Goal: Task Accomplishment & Management: Use online tool/utility

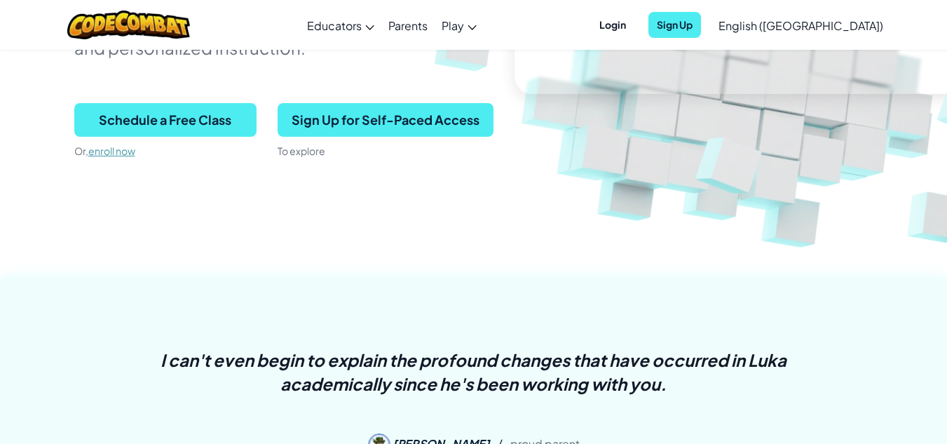
scroll to position [339, 0]
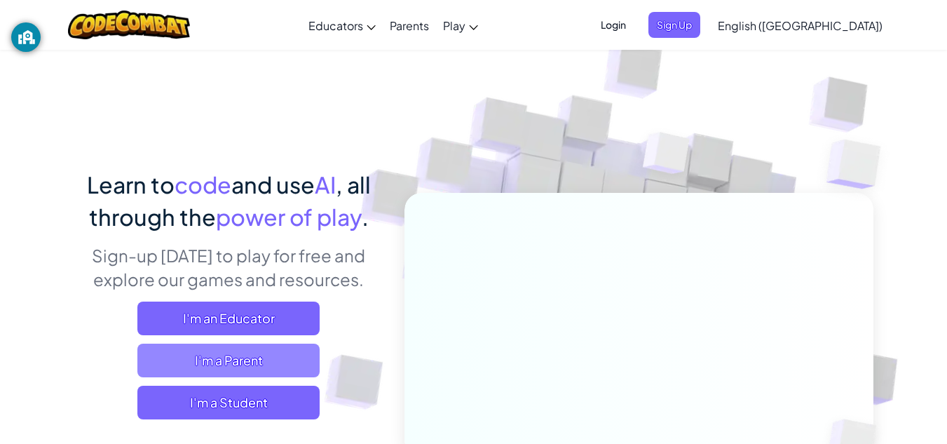
click at [179, 366] on span "I'm a Parent" at bounding box center [228, 360] width 182 height 34
click at [257, 353] on span "I'm a Parent" at bounding box center [228, 360] width 182 height 34
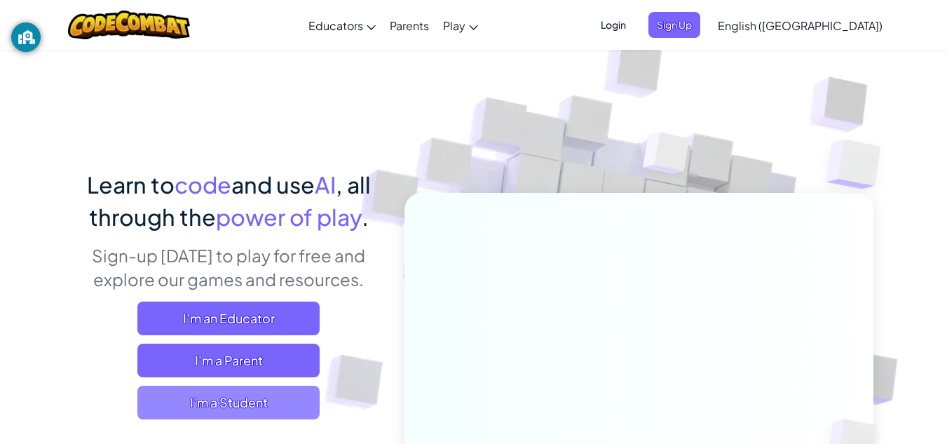
click at [287, 395] on span "I'm a Student" at bounding box center [228, 402] width 182 height 34
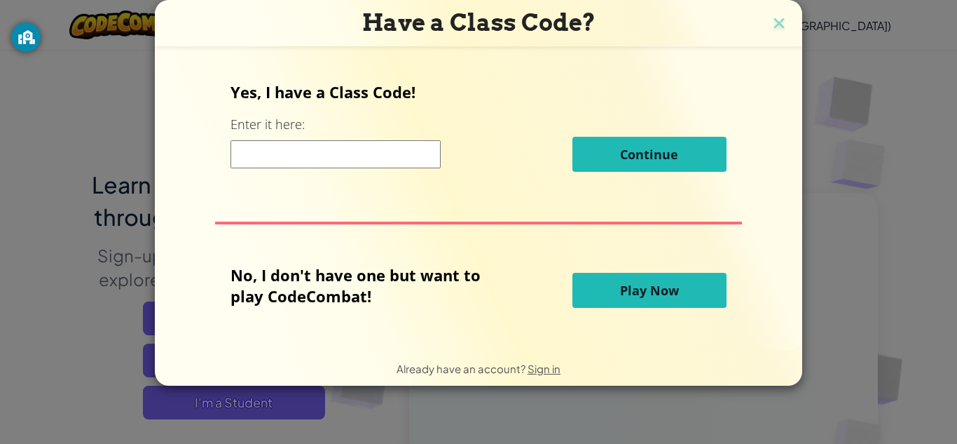
click at [407, 154] on input at bounding box center [336, 154] width 210 height 28
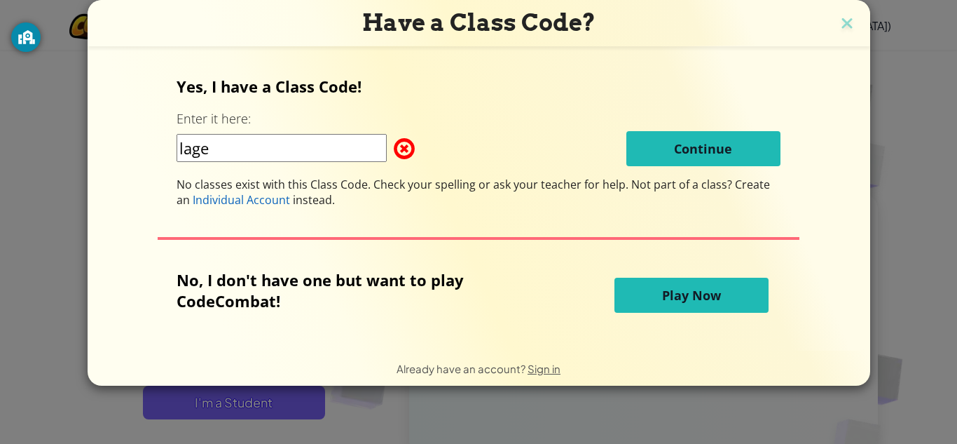
click at [197, 146] on input "lage" at bounding box center [282, 148] width 210 height 28
click at [320, 142] on input "large" at bounding box center [282, 148] width 210 height 28
type input "largelifehair"
click at [624, 283] on button "Play Now" at bounding box center [692, 295] width 154 height 35
click at [717, 124] on div "Yes, I have a Class Code! Enter it here: largelifehair Continue No classes exis…" at bounding box center [479, 142] width 604 height 132
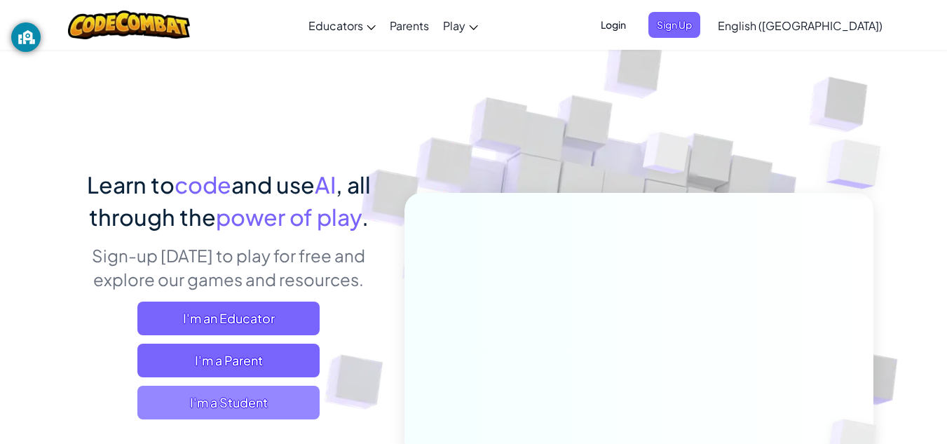
click at [283, 395] on span "I'm a Student" at bounding box center [228, 402] width 182 height 34
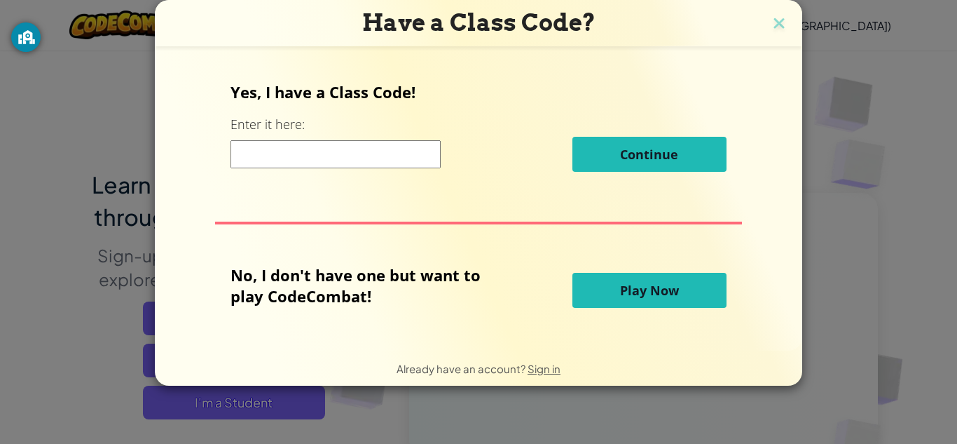
click at [403, 151] on input at bounding box center [336, 154] width 210 height 28
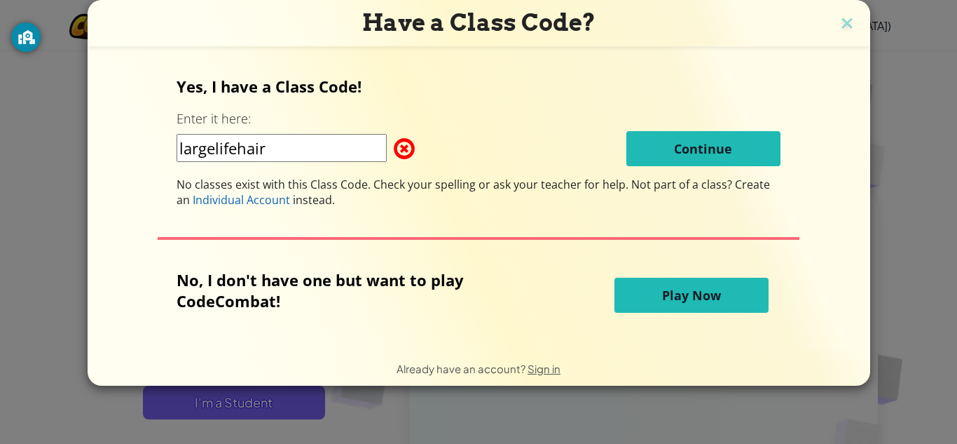
type input "largelifehair"
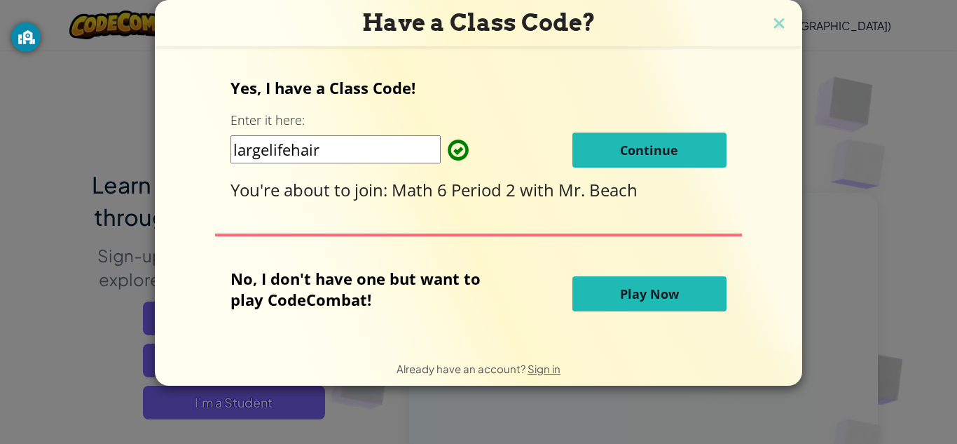
click at [626, 155] on span "Continue" at bounding box center [649, 150] width 58 height 17
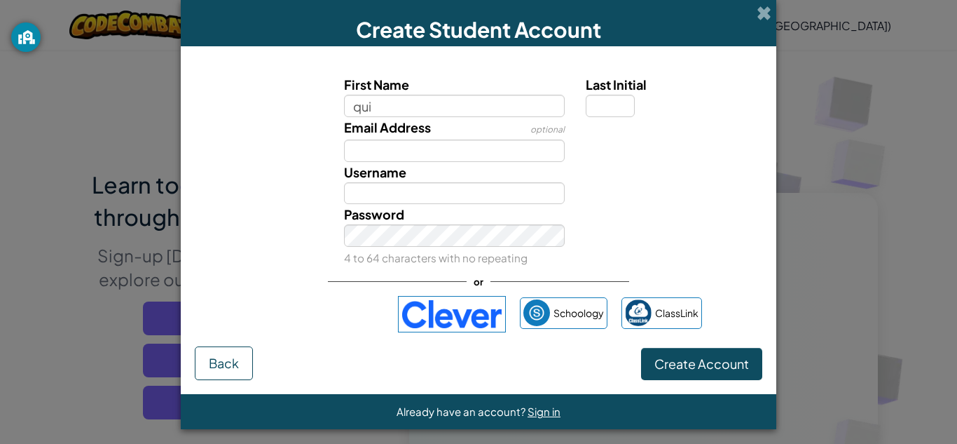
type input "qui"
type input "Qui"
click at [722, 359] on span "Create Account" at bounding box center [702, 363] width 95 height 16
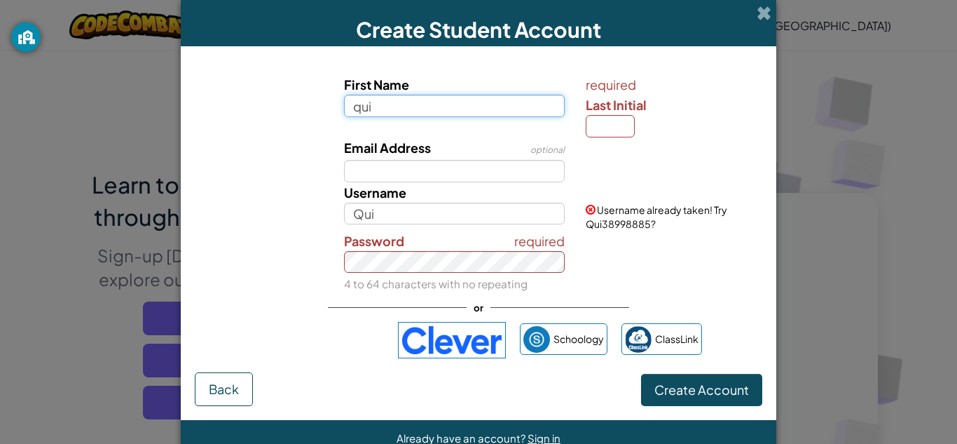
click at [453, 110] on input "qui" at bounding box center [454, 106] width 221 height 22
type input "quinn"
type input "Quinn"
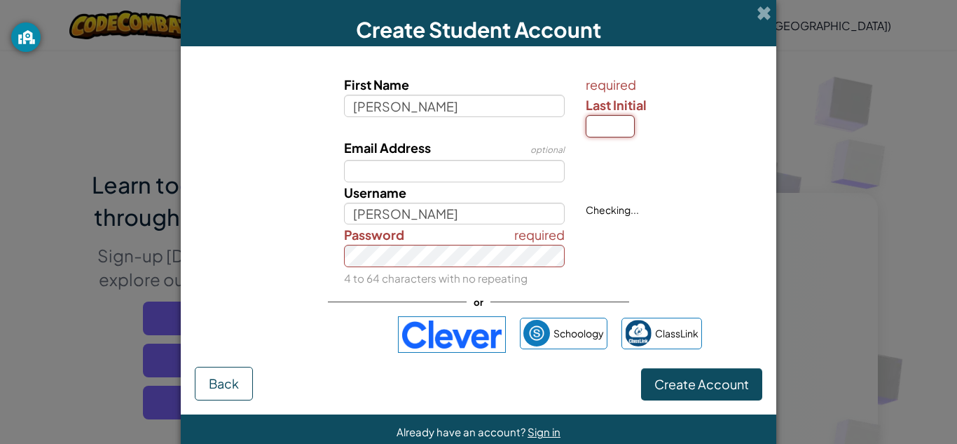
click at [593, 121] on input "Last Initial" at bounding box center [610, 126] width 49 height 22
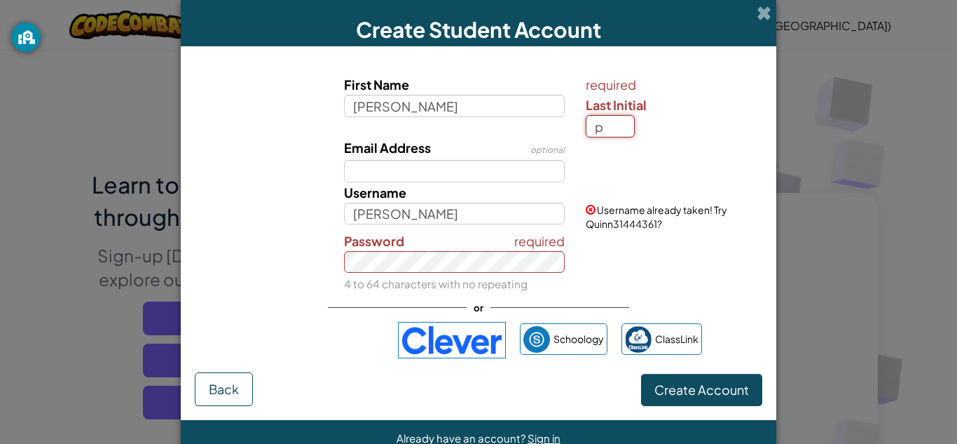
type input "p"
type input "QuinnP"
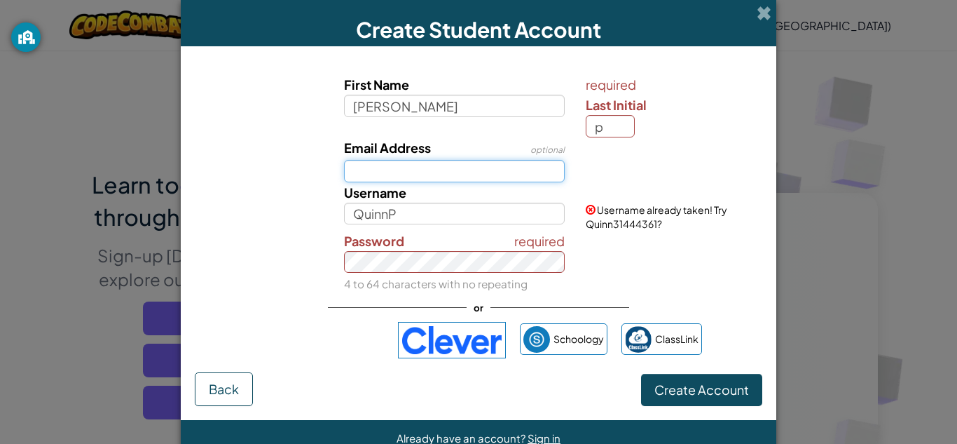
click at [465, 172] on input "Email Address" at bounding box center [454, 171] width 221 height 22
type input "quinnpigott@seattleschools.org"
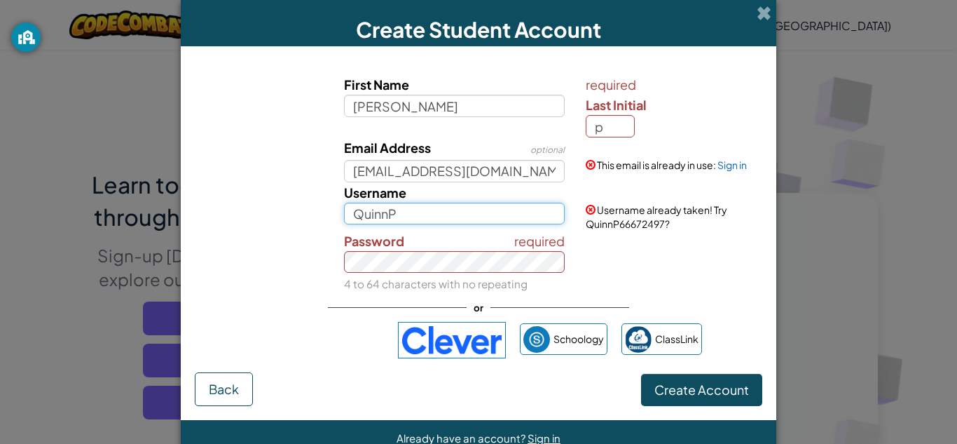
click at [469, 209] on input "QuinnP" at bounding box center [454, 214] width 221 height 22
type input "Quinnpigott"
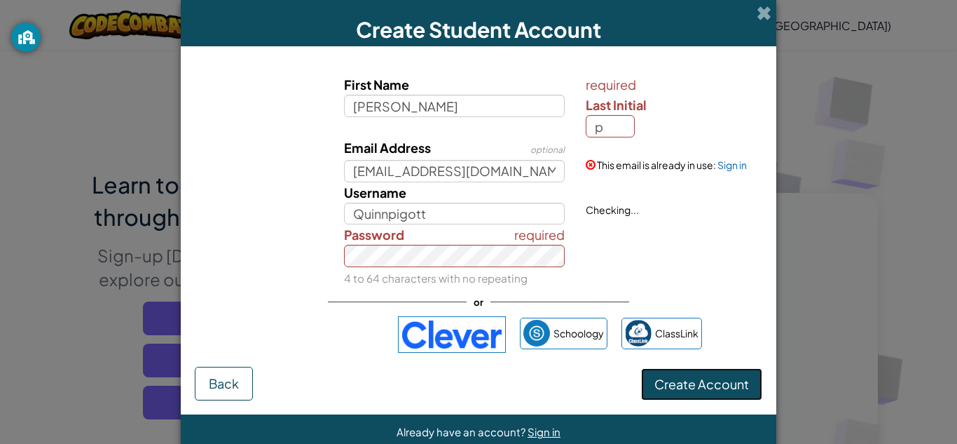
click at [703, 386] on span "Create Account" at bounding box center [702, 384] width 95 height 16
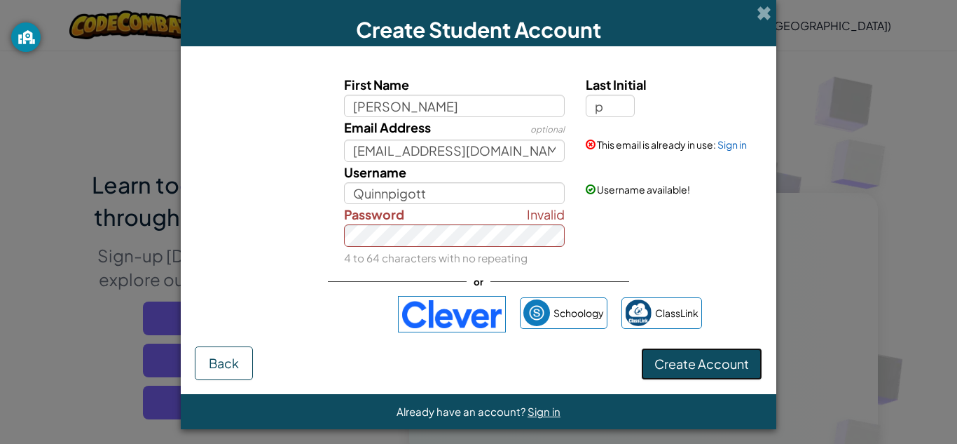
click at [722, 363] on span "Create Account" at bounding box center [702, 363] width 95 height 16
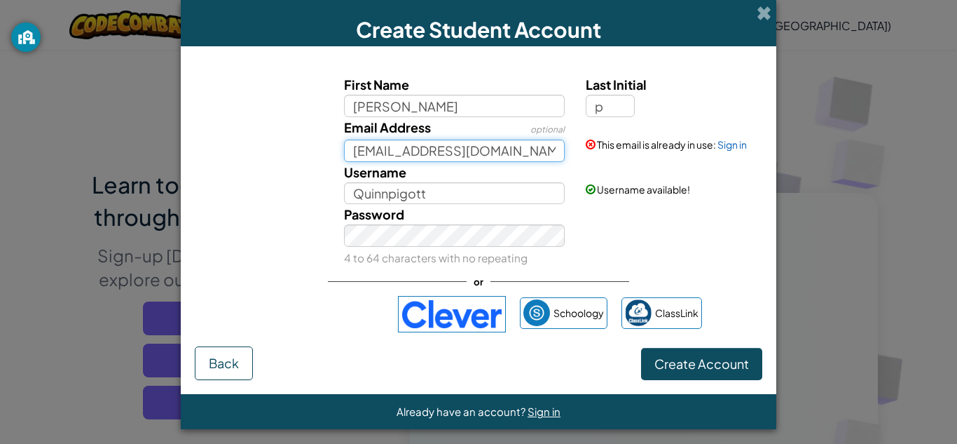
click at [548, 146] on input "quinnpigott@seattleschools.org" at bounding box center [454, 150] width 221 height 22
type input "quinnpigott@icloud.com"
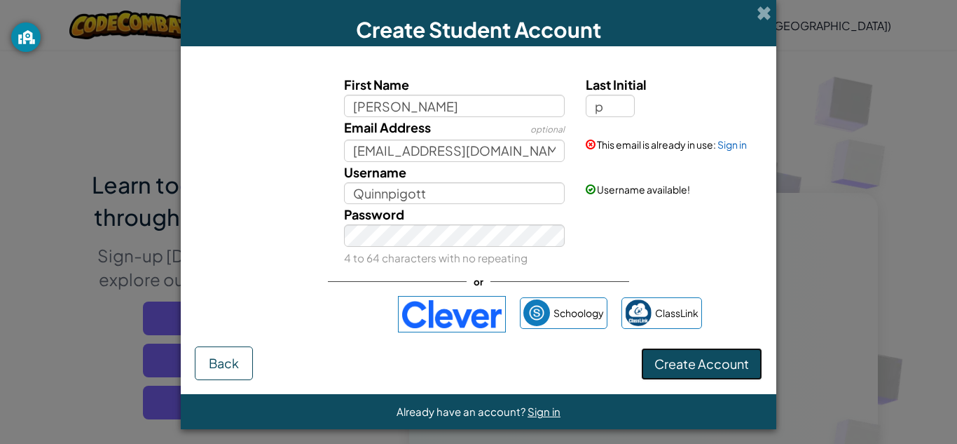
click at [713, 357] on button "Create Account" at bounding box center [701, 364] width 121 height 32
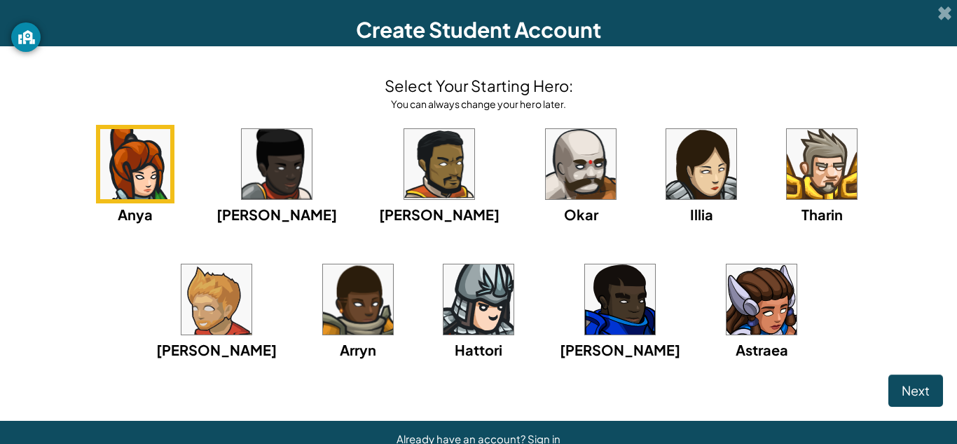
click at [585, 292] on img at bounding box center [620, 299] width 70 height 70
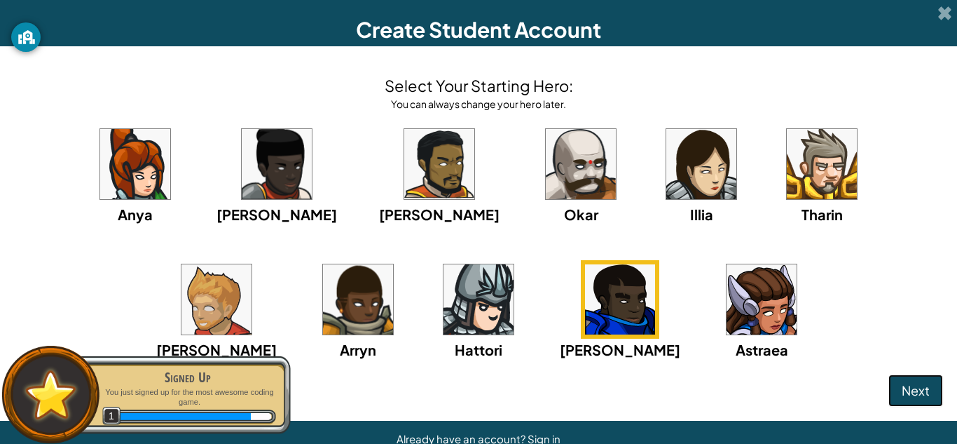
click at [902, 392] on span "Next" at bounding box center [916, 390] width 28 height 16
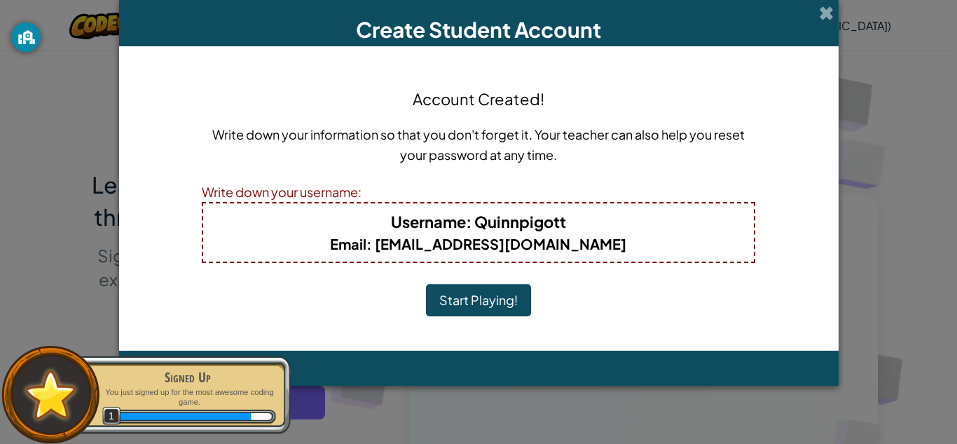
click at [483, 306] on button "Start Playing!" at bounding box center [478, 300] width 105 height 32
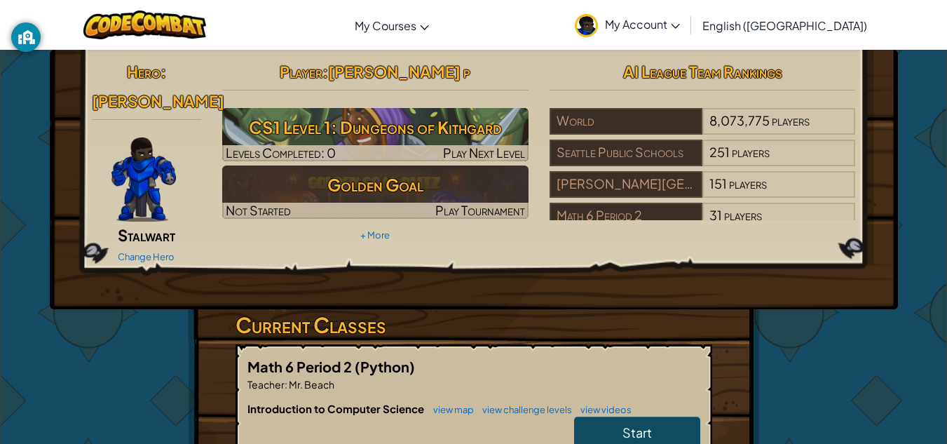
click at [521, 276] on div "Hero : [PERSON_NAME] Change Hero Player : [PERSON_NAME] p CS1 Level 1: Dungeons…" at bounding box center [474, 179] width 848 height 259
click at [650, 401] on h6 "Introduction to Computer Science view map view challenge levels view videos" at bounding box center [473, 408] width 453 height 15
click at [619, 416] on link "Start" at bounding box center [637, 432] width 126 height 32
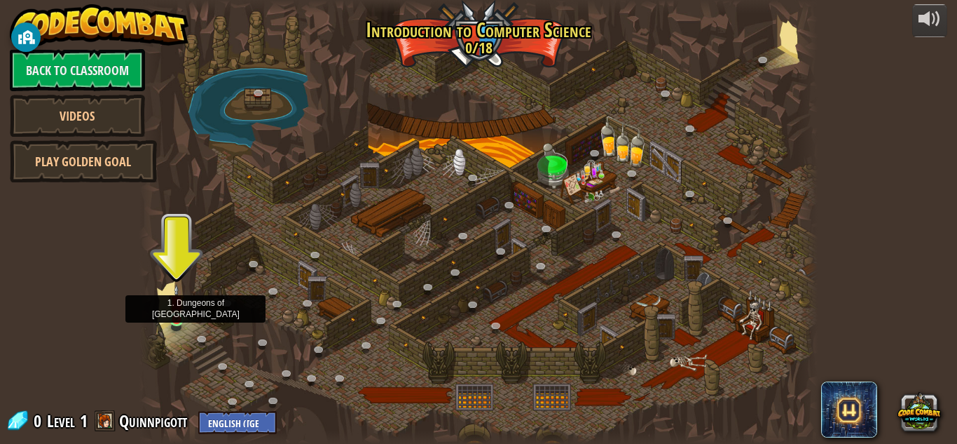
click at [173, 315] on img at bounding box center [177, 302] width 16 height 36
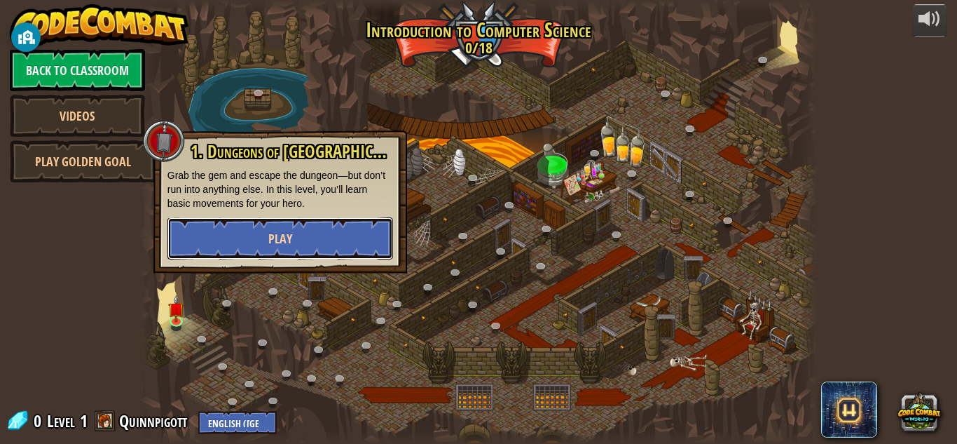
click at [254, 233] on button "Play" at bounding box center [281, 238] width 226 height 42
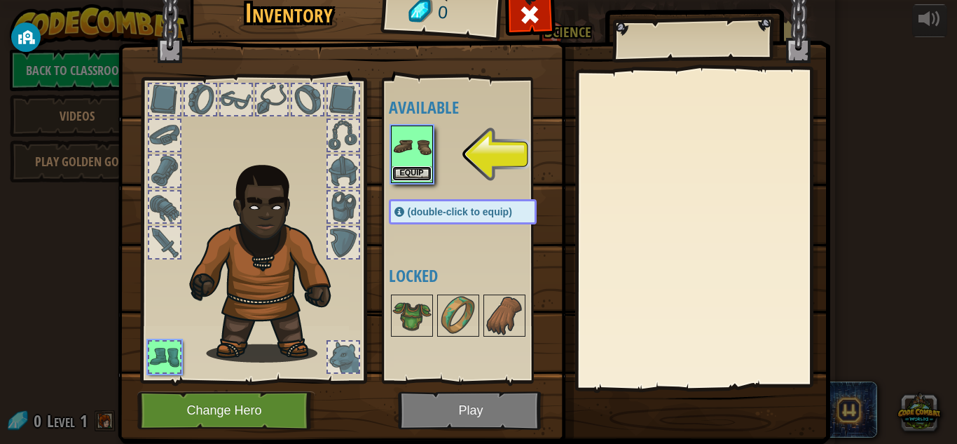
click at [411, 174] on button "Equip" at bounding box center [411, 173] width 39 height 15
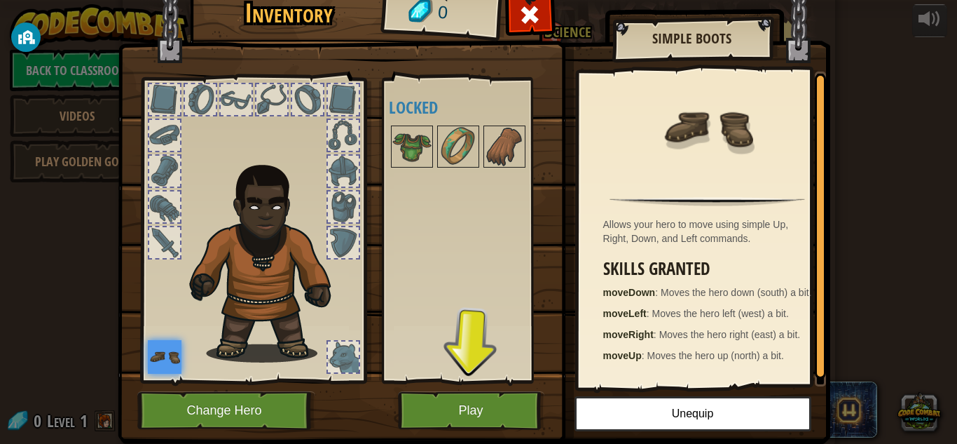
click at [152, 355] on img at bounding box center [165, 357] width 34 height 34
click at [423, 390] on img at bounding box center [474, 189] width 713 height 509
click at [445, 404] on button "Play" at bounding box center [471, 410] width 146 height 39
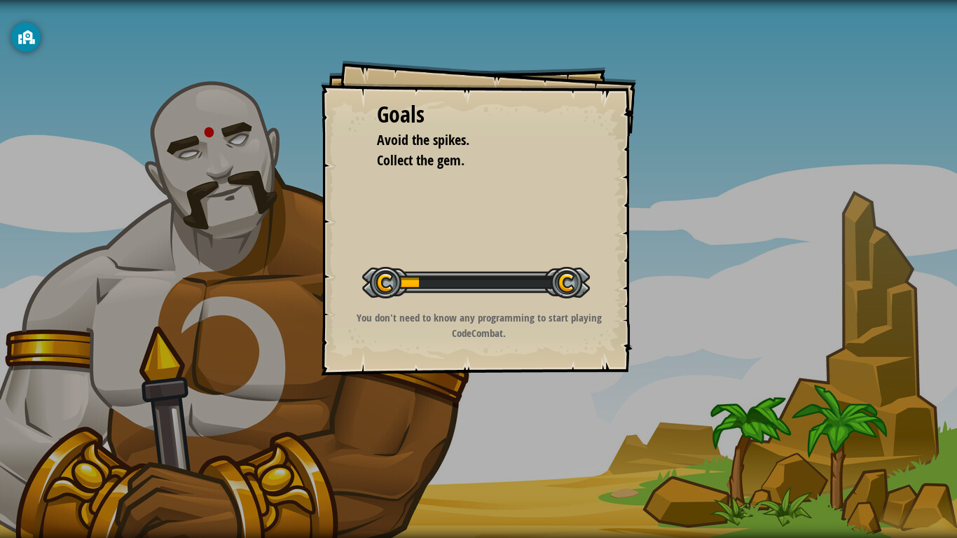
click at [573, 439] on div "Goals Avoid the spikes. Collect the gem. Start Level Error loading from server.…" at bounding box center [478, 269] width 957 height 538
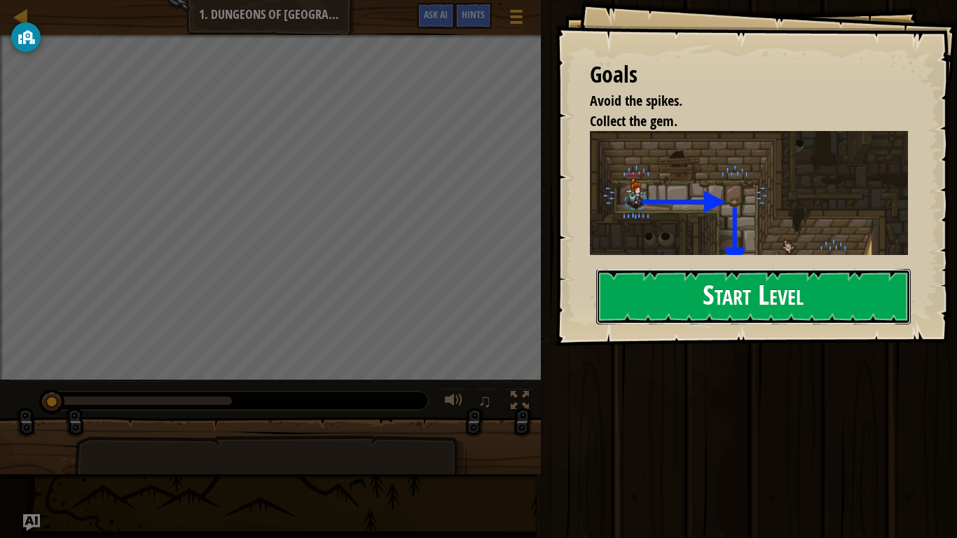
click at [770, 309] on button "Start Level" at bounding box center [753, 296] width 315 height 55
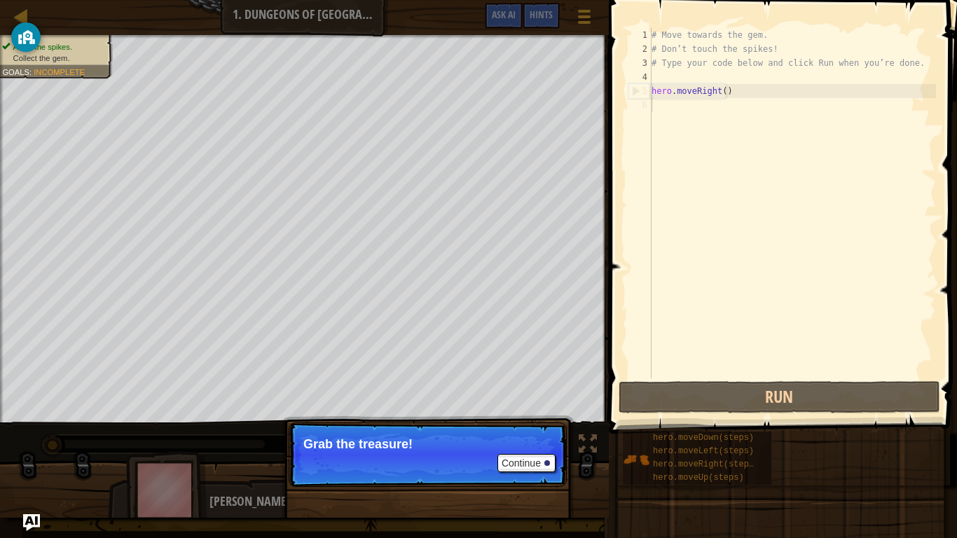
click at [529, 443] on p "Grab the treasure!" at bounding box center [427, 444] width 249 height 14
click at [528, 443] on p "Continue Grab the treasure!" at bounding box center [428, 455] width 278 height 64
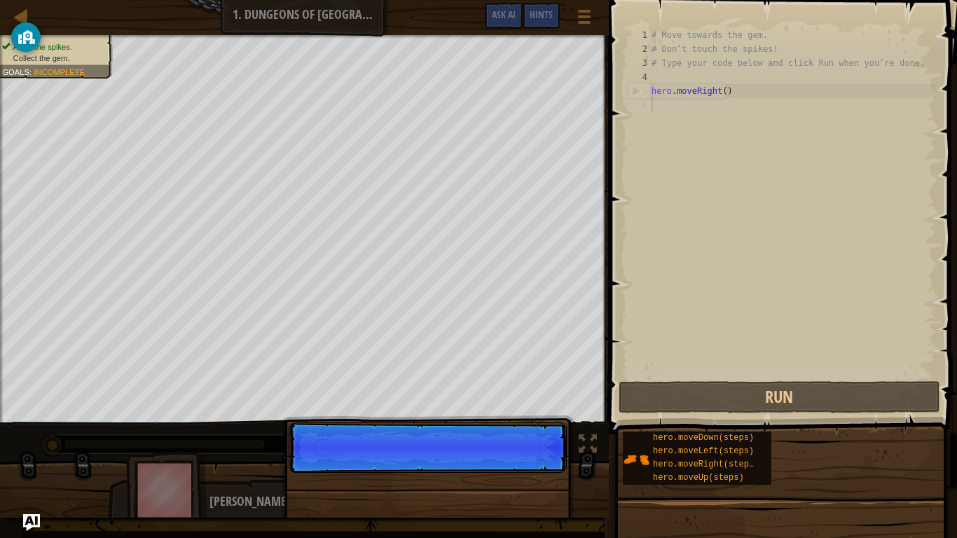
click at [526, 443] on p "Continue" at bounding box center [428, 448] width 278 height 50
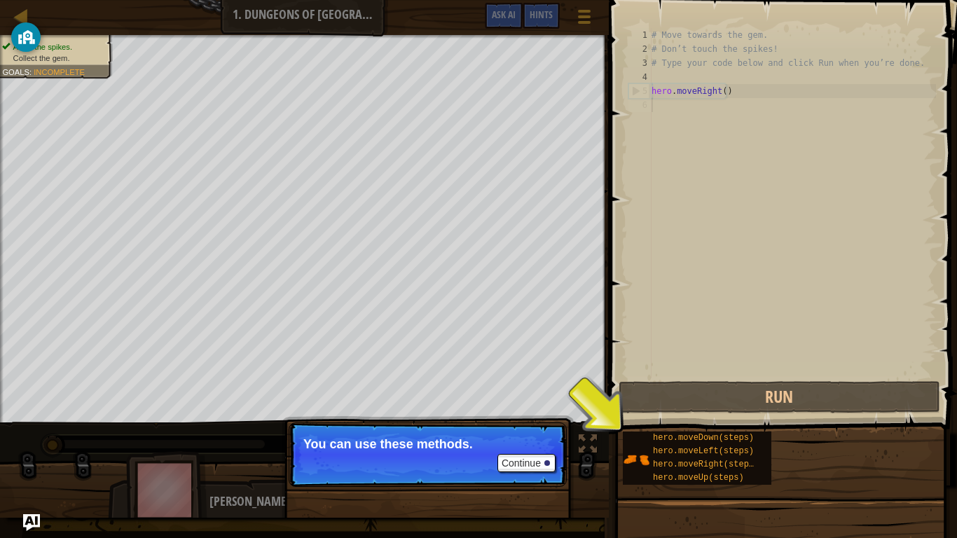
click at [552, 436] on p "Continue You can use these methods." at bounding box center [428, 455] width 278 height 64
click at [529, 443] on button "Continue" at bounding box center [527, 463] width 58 height 18
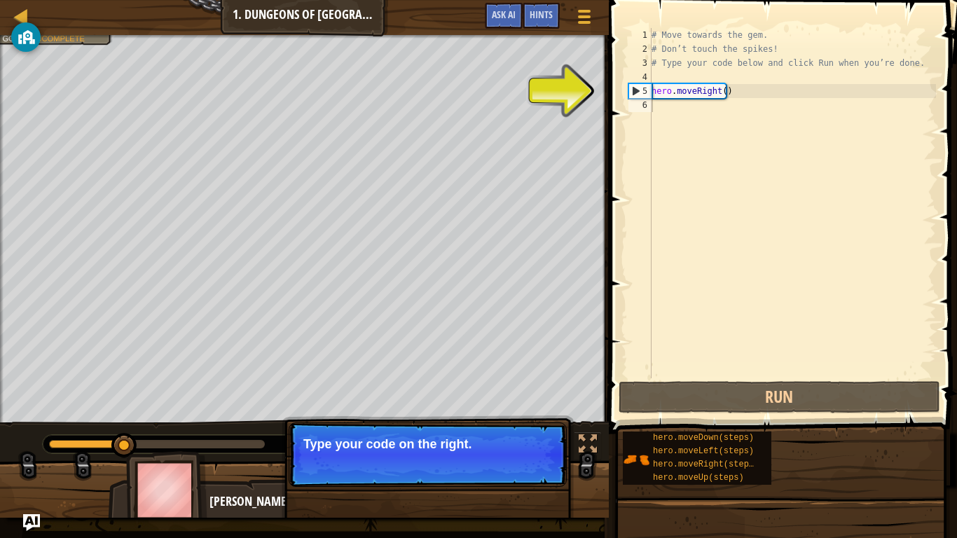
click at [521, 443] on p "Continue Type your code on the right." at bounding box center [428, 455] width 278 height 64
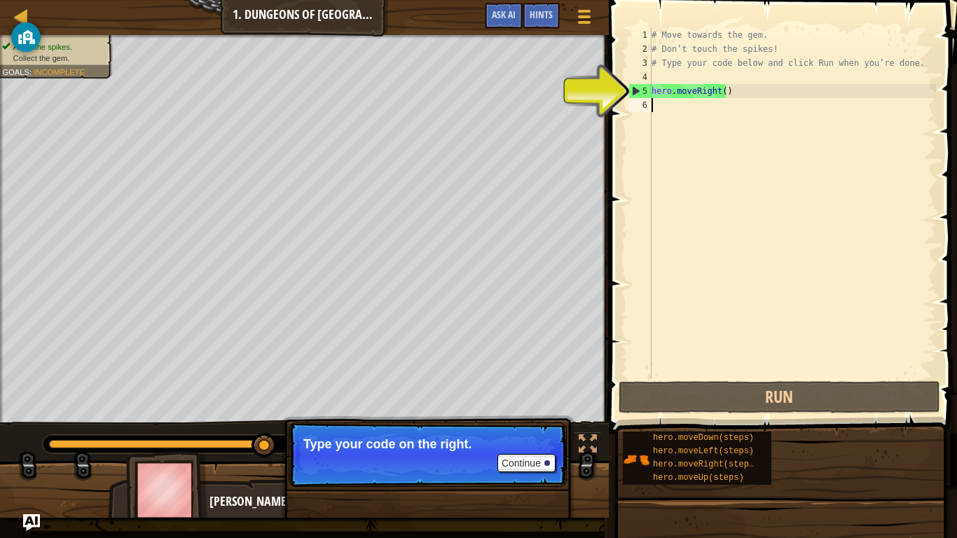
type textarea "h"
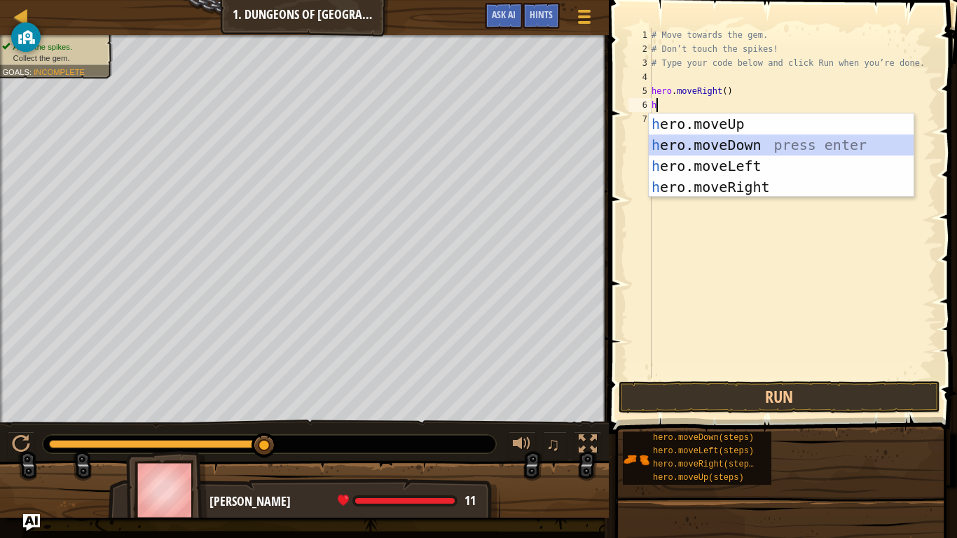
click at [720, 145] on div "h ero.moveUp press enter h ero.moveDown press enter h ero.moveLeft press enter …" at bounding box center [781, 177] width 265 height 126
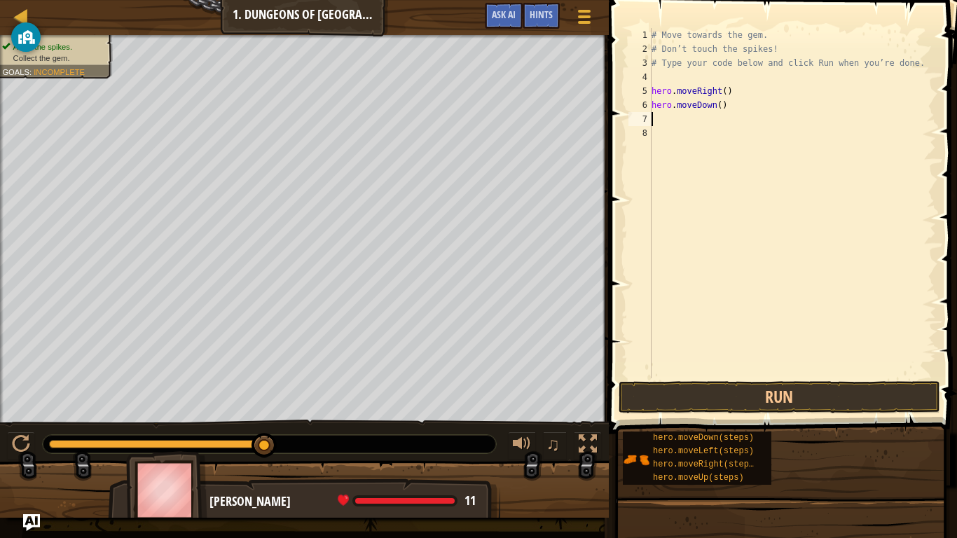
click at [718, 107] on div "# Move towards the gem. # Don’t touch the spikes! # Type your code below and cl…" at bounding box center [792, 217] width 287 height 378
type textarea "hero.moveDown(1)"
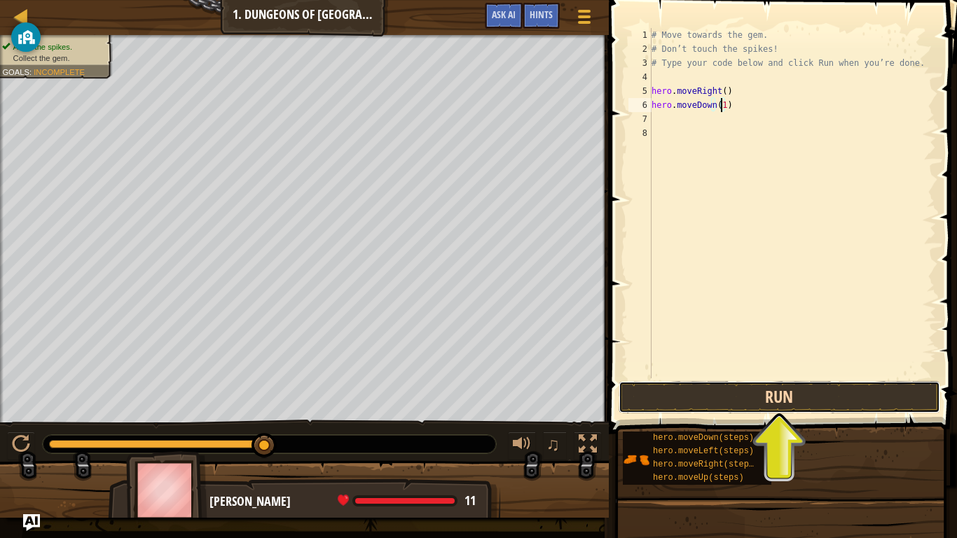
click at [751, 402] on button "Run" at bounding box center [780, 397] width 322 height 32
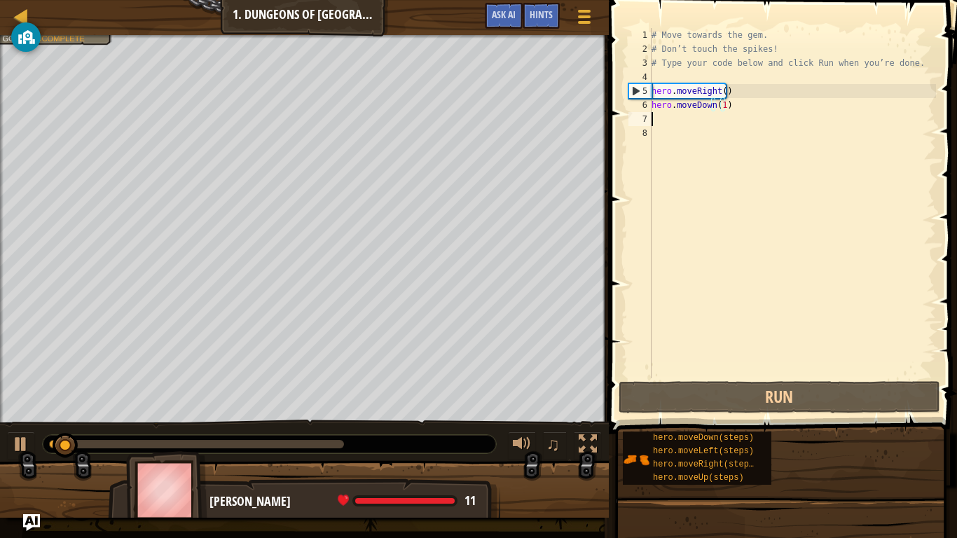
click at [682, 120] on div "# Move towards the gem. # Don’t touch the spikes! # Type your code below and cl…" at bounding box center [792, 217] width 287 height 378
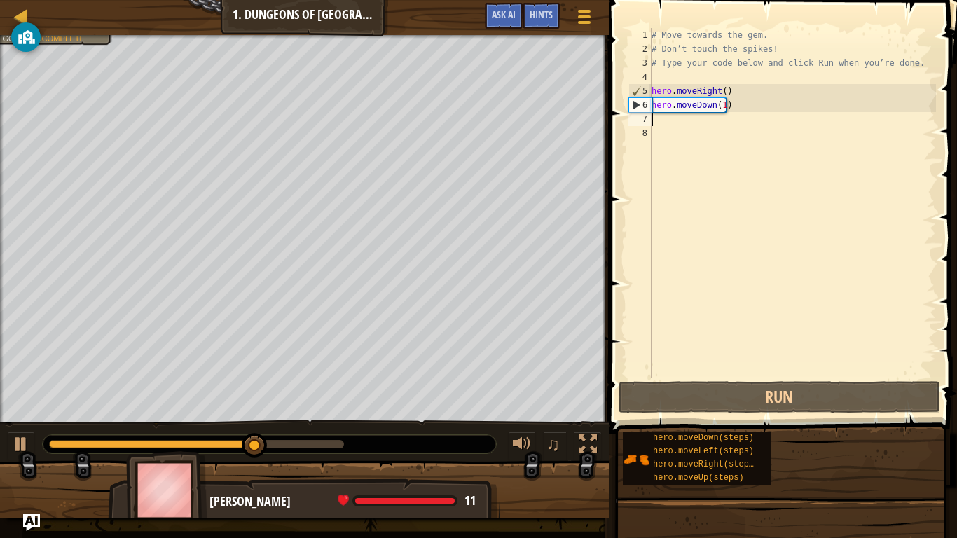
type textarea "h"
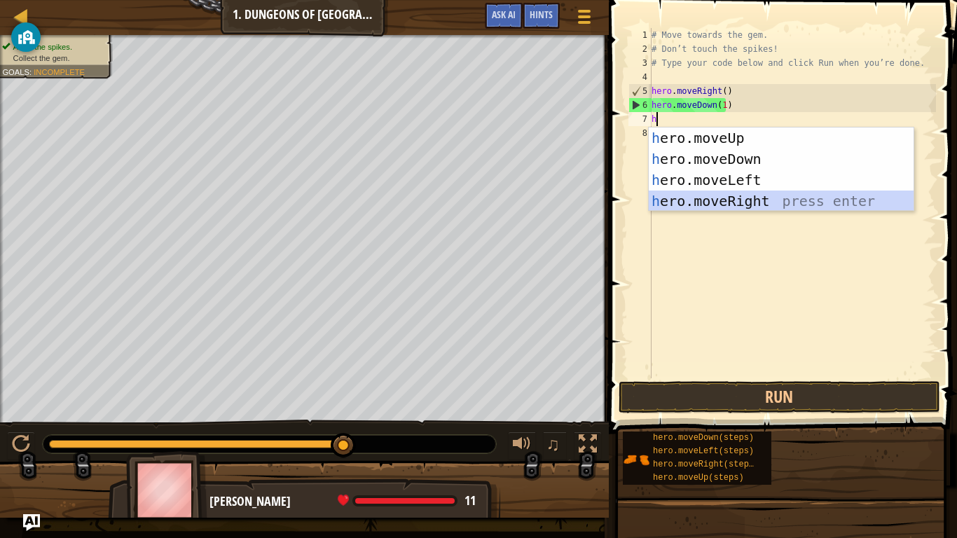
click at [779, 200] on div "h ero.moveUp press enter h ero.moveDown press enter h ero.moveLeft press enter …" at bounding box center [781, 191] width 265 height 126
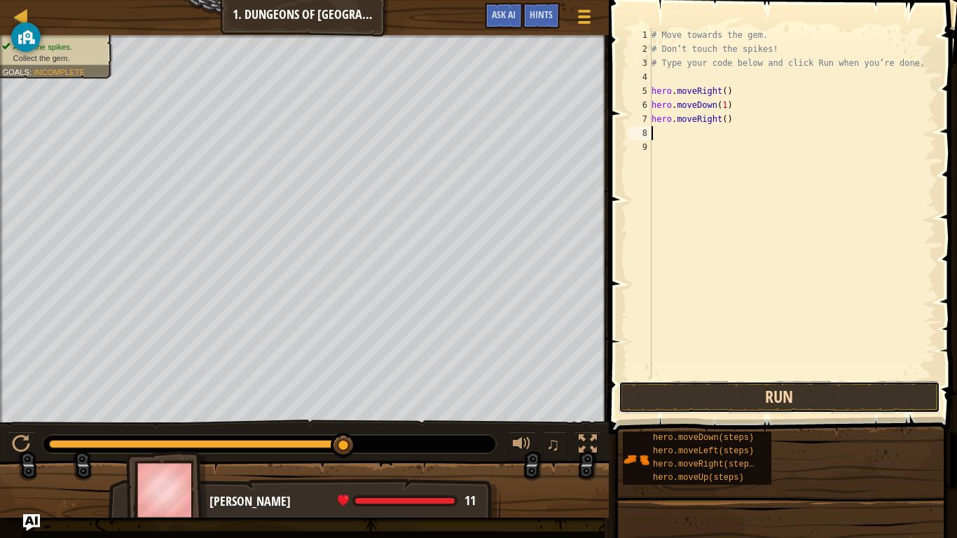
click at [744, 404] on button "Run" at bounding box center [780, 397] width 322 height 32
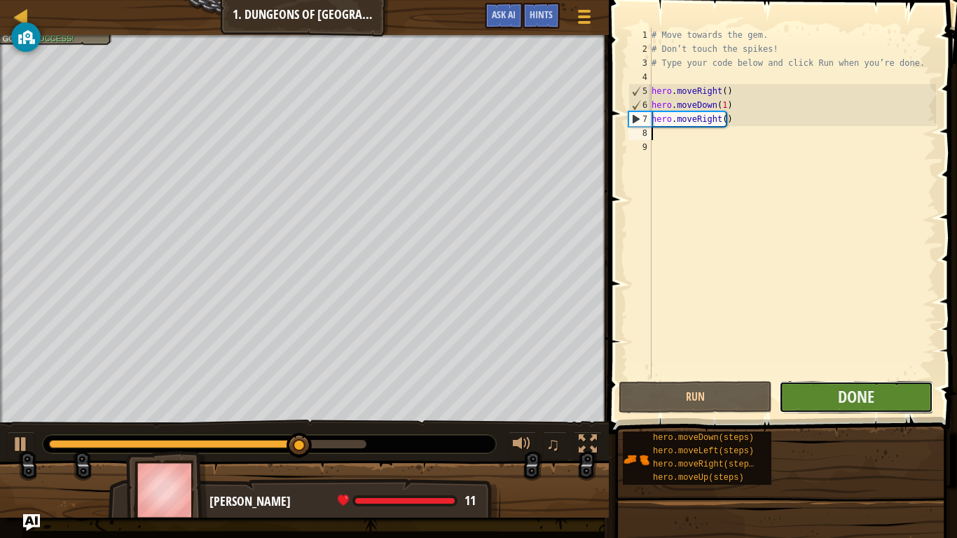
click at [813, 394] on button "Done" at bounding box center [855, 397] width 153 height 32
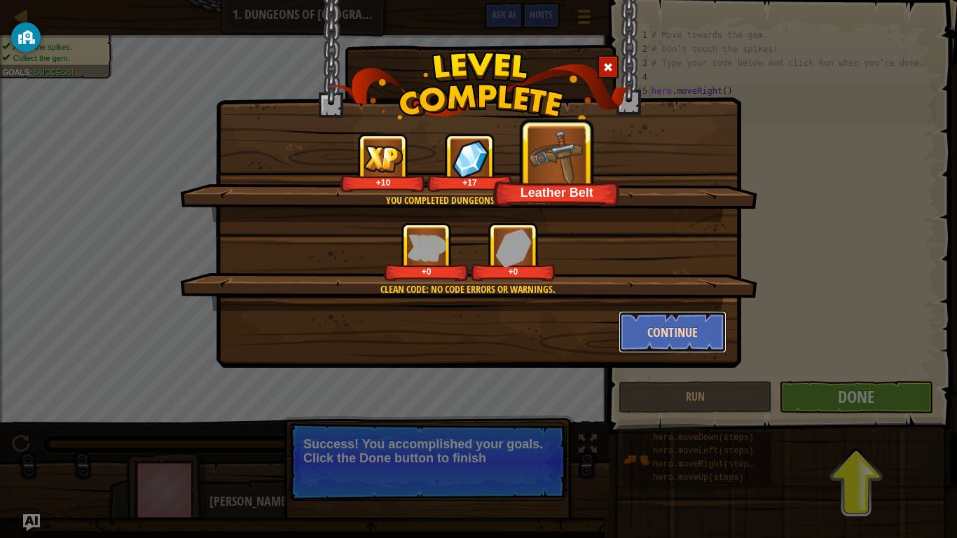
click at [671, 325] on button "Continue" at bounding box center [673, 332] width 109 height 42
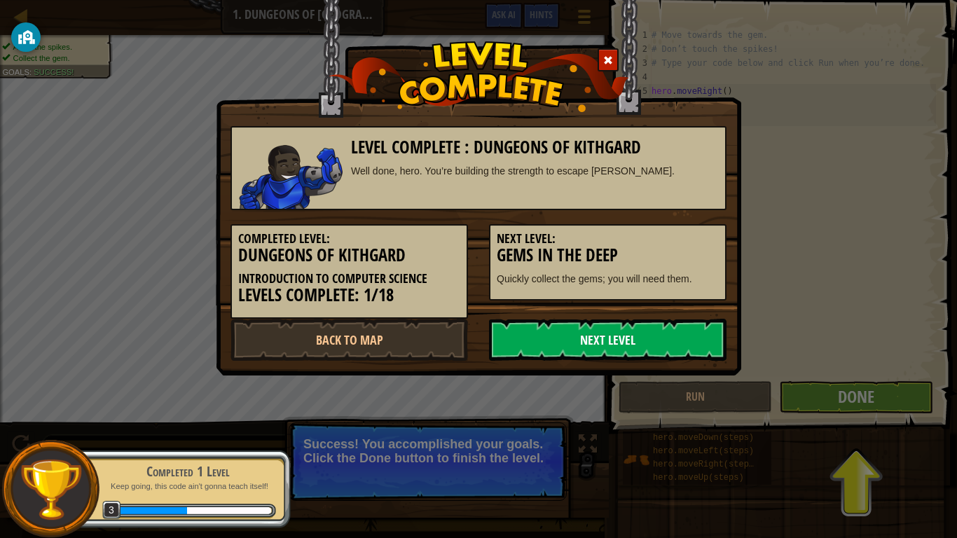
click at [639, 334] on link "Next Level" at bounding box center [608, 340] width 238 height 42
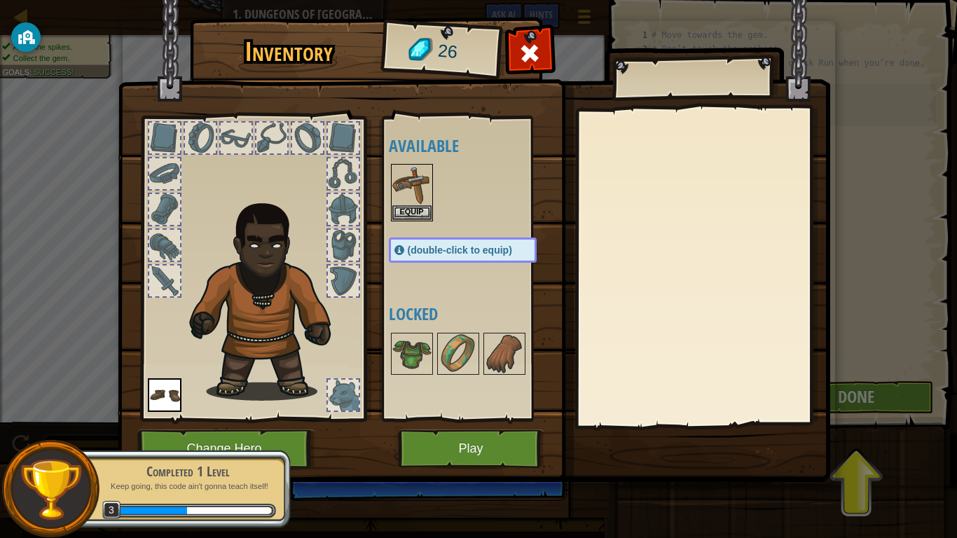
drag, startPoint x: 639, startPoint y: 334, endPoint x: 589, endPoint y: 346, distance: 50.5
click at [589, 346] on div at bounding box center [702, 267] width 247 height 315
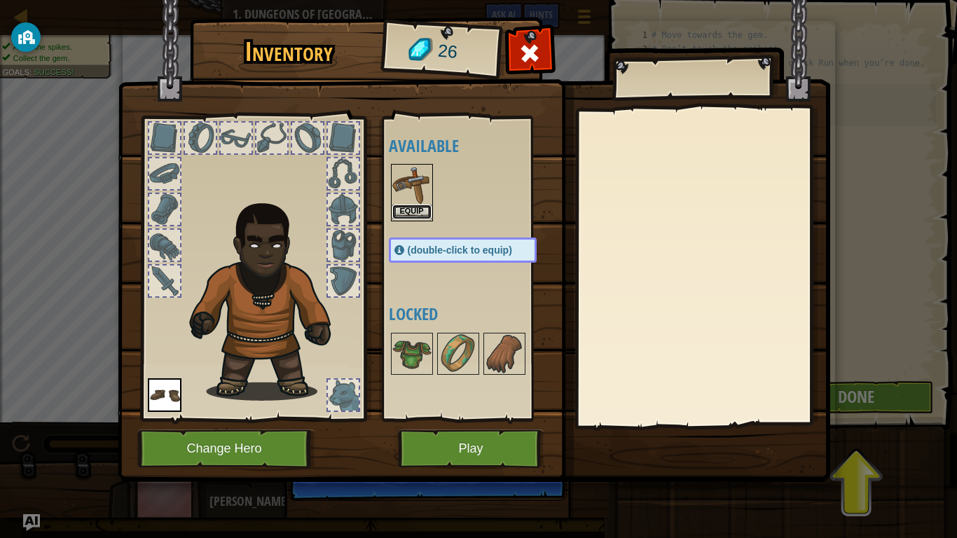
click at [413, 211] on button "Equip" at bounding box center [411, 212] width 39 height 15
click at [413, 211] on div "Available Equip Equip (double-click to equip) Locked" at bounding box center [477, 269] width 176 height 292
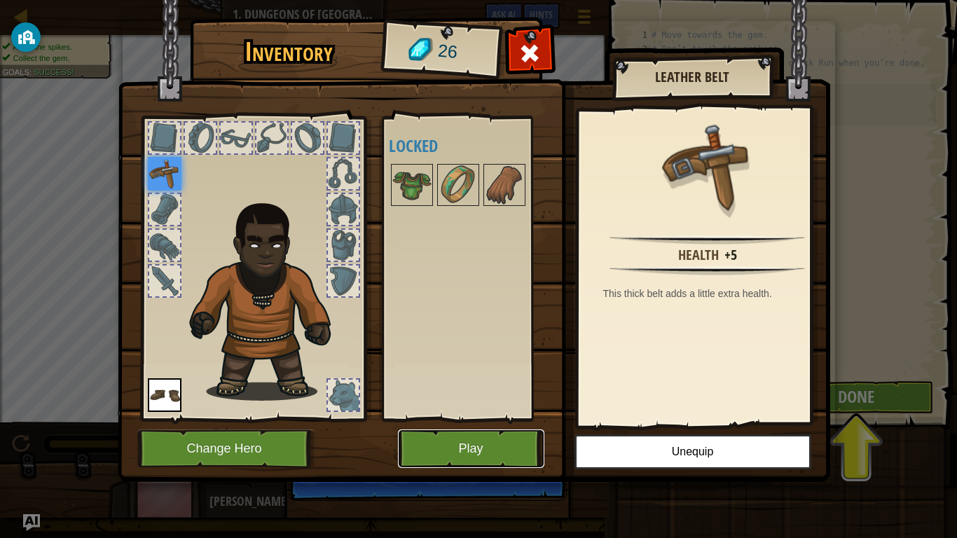
click at [474, 441] on button "Play" at bounding box center [471, 449] width 146 height 39
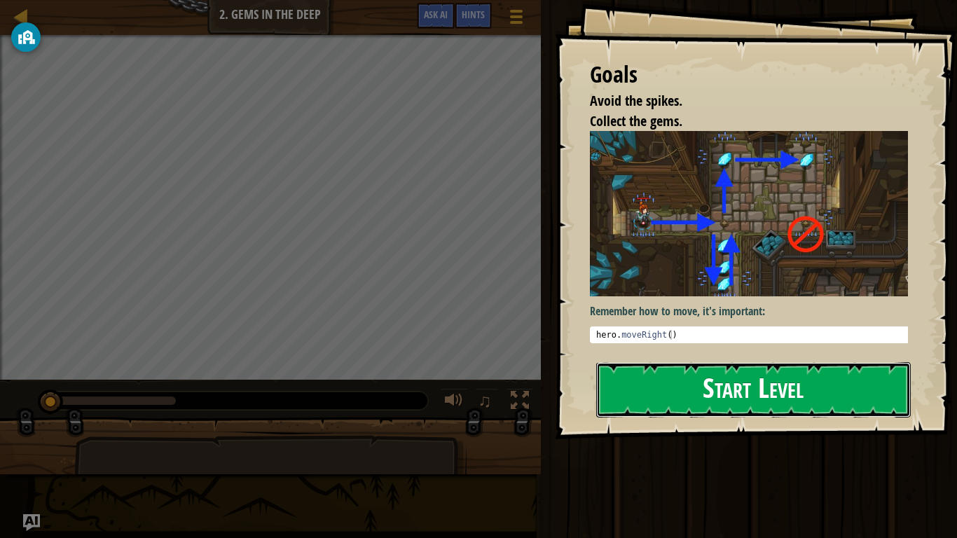
click at [698, 390] on button "Start Level" at bounding box center [753, 389] width 315 height 55
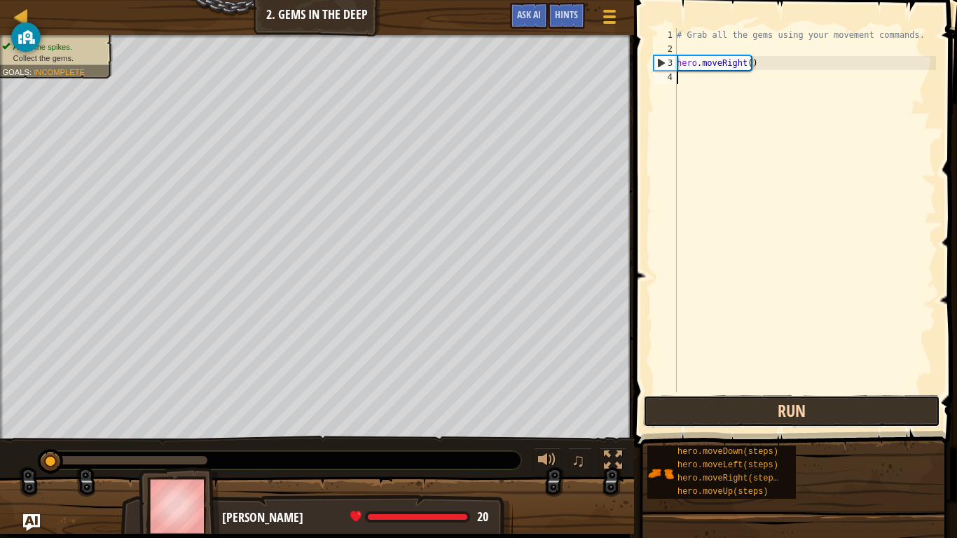
click at [779, 409] on button "Run" at bounding box center [791, 411] width 297 height 32
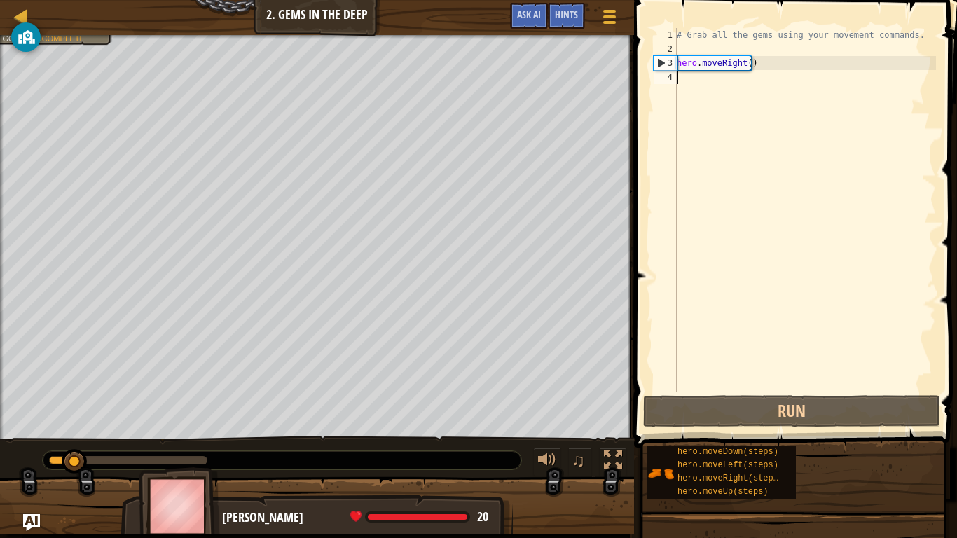
type textarea "h"
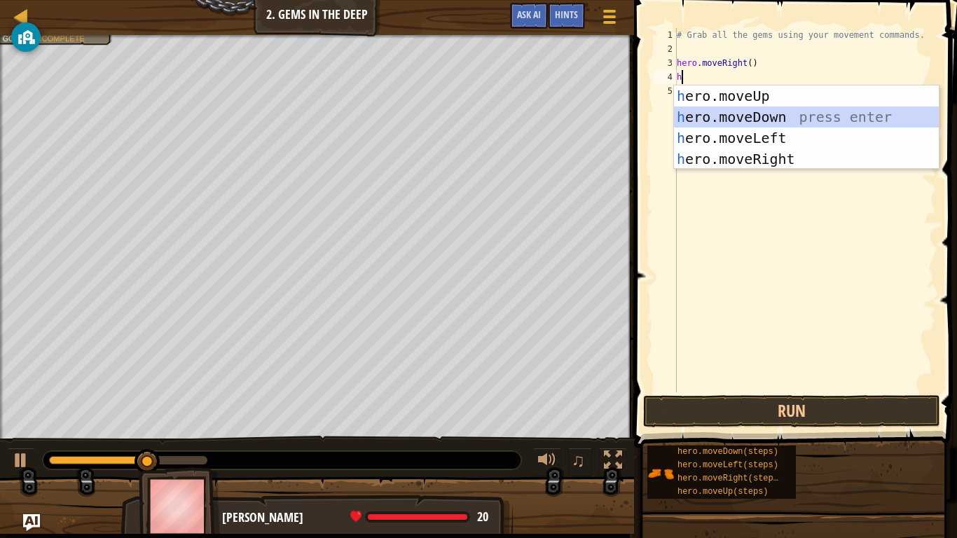
click at [761, 116] on div "h ero.moveUp press enter h ero.moveDown press enter h ero.moveLeft press enter …" at bounding box center [806, 149] width 265 height 126
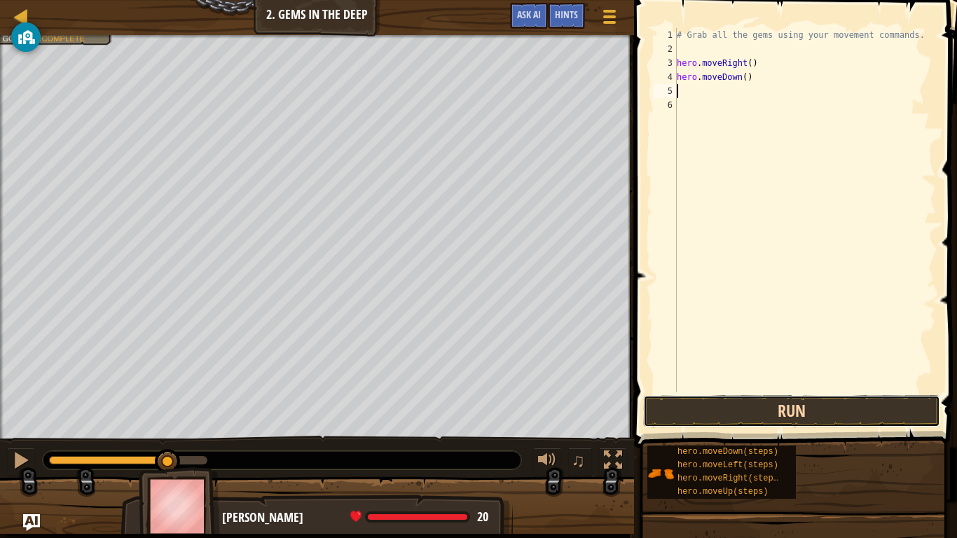
click at [779, 403] on button "Run" at bounding box center [791, 411] width 297 height 32
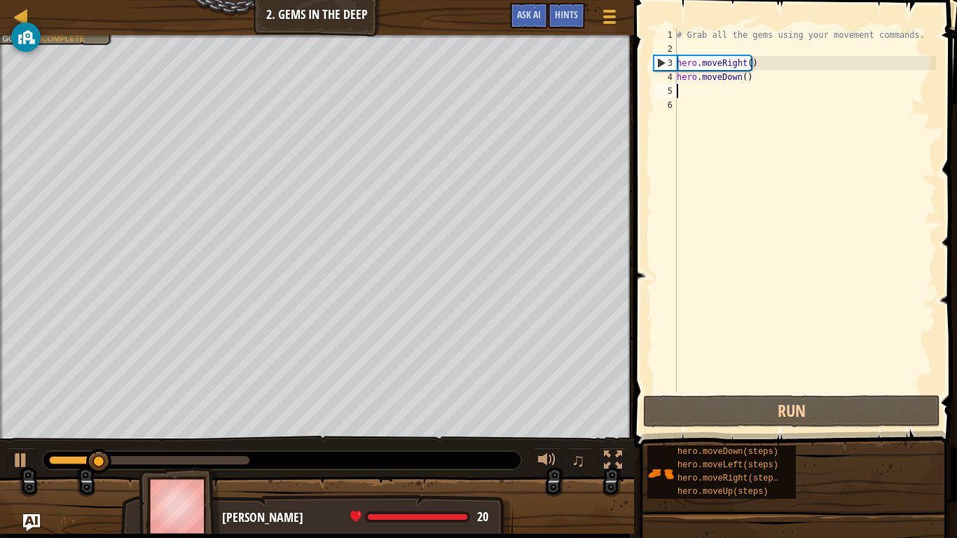
type textarea "h"
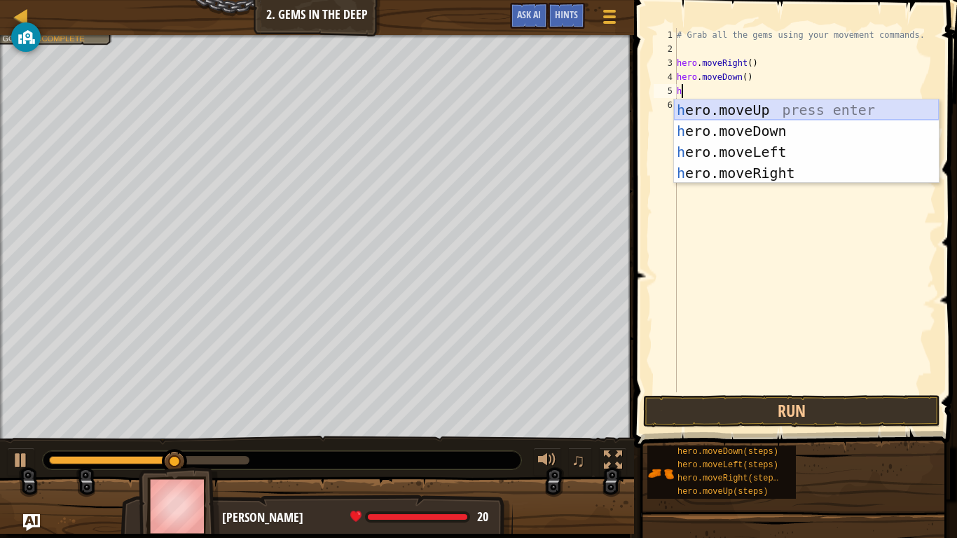
click at [780, 110] on div "h ero.moveUp press enter h ero.moveDown press enter h ero.moveLeft press enter …" at bounding box center [806, 163] width 265 height 126
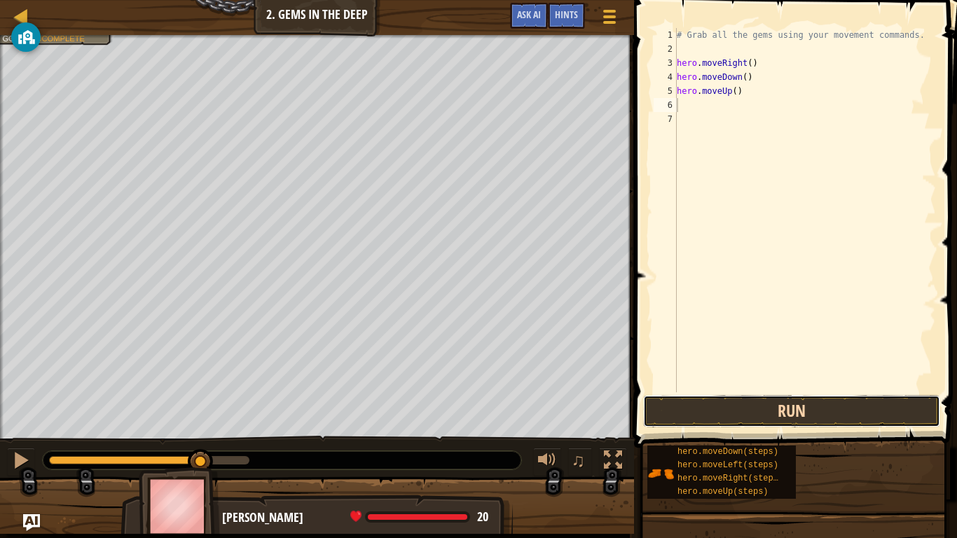
click at [784, 410] on button "Run" at bounding box center [791, 411] width 297 height 32
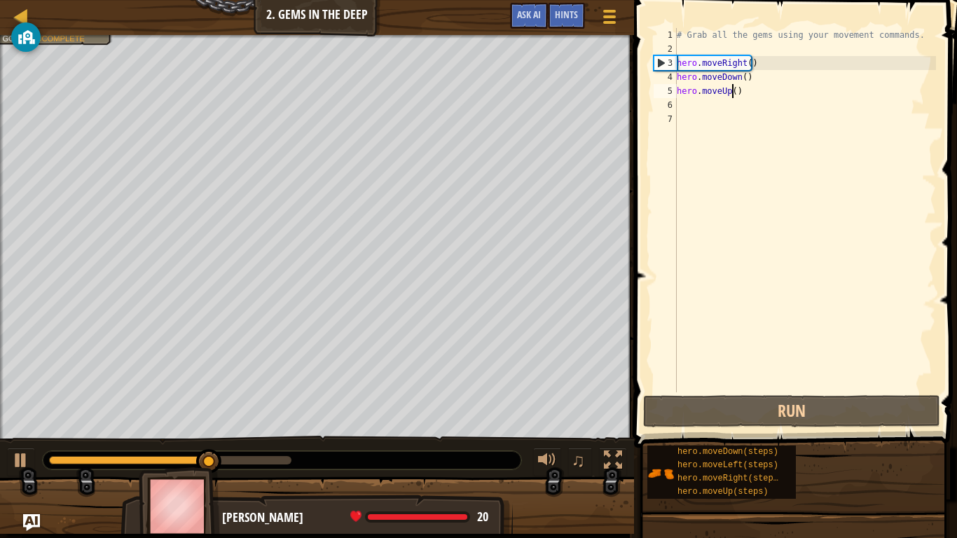
click at [732, 90] on div "# Grab all the gems using your movement commands. hero . moveRight ( ) hero . m…" at bounding box center [805, 224] width 262 height 392
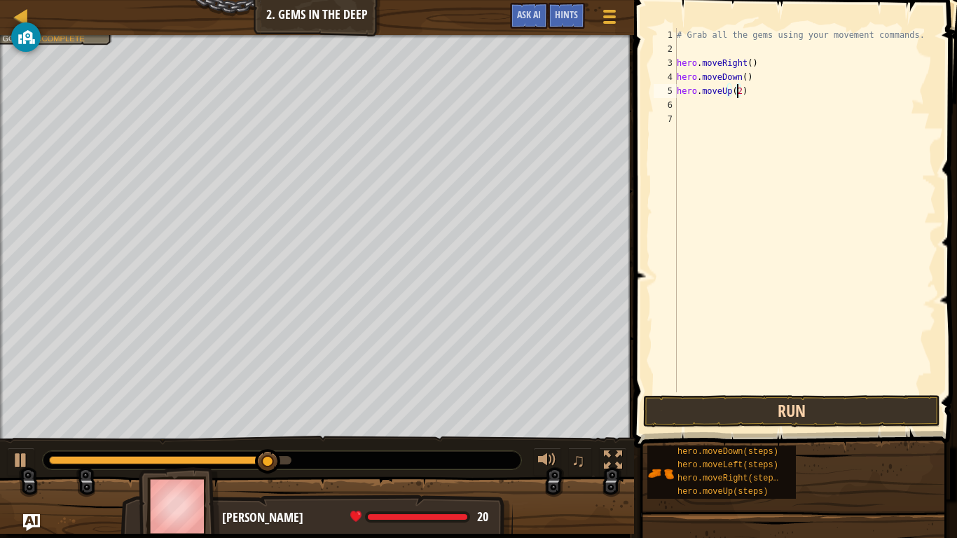
type textarea "hero.moveUp(2)"
click at [730, 402] on button "Run" at bounding box center [791, 411] width 297 height 32
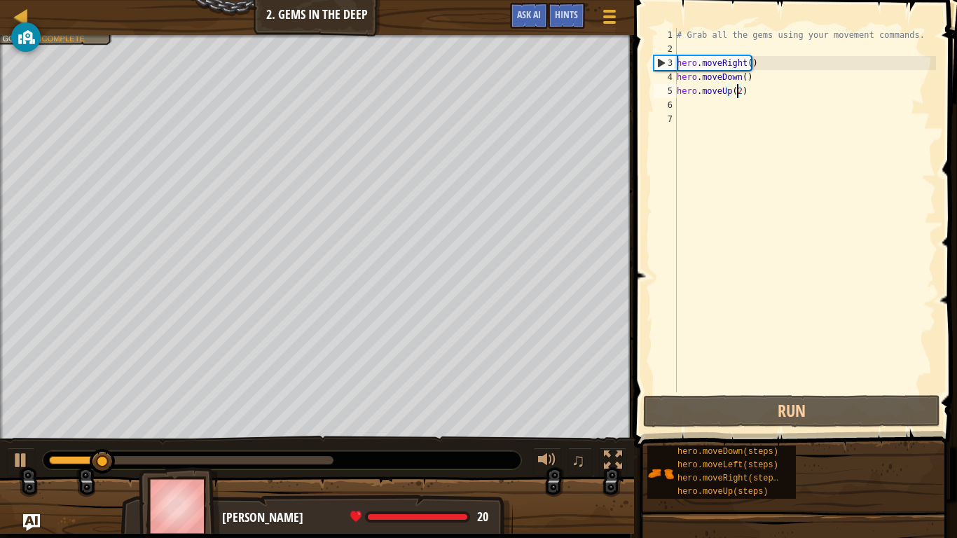
click at [685, 107] on div "# Grab all the gems using your movement commands. hero . moveRight ( ) hero . m…" at bounding box center [805, 224] width 262 height 392
type textarea "h"
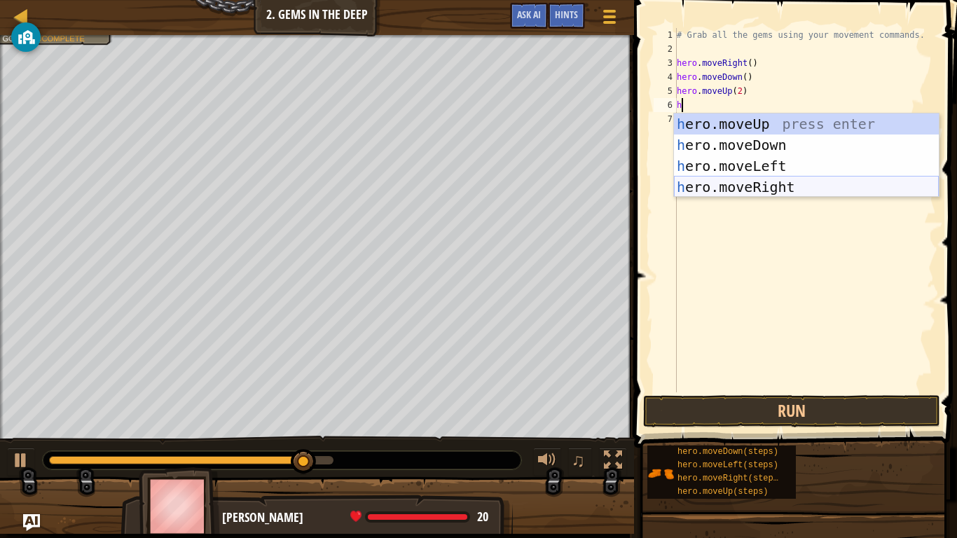
click at [775, 182] on div "h ero.moveUp press enter h ero.moveDown press enter h ero.moveLeft press enter …" at bounding box center [806, 177] width 265 height 126
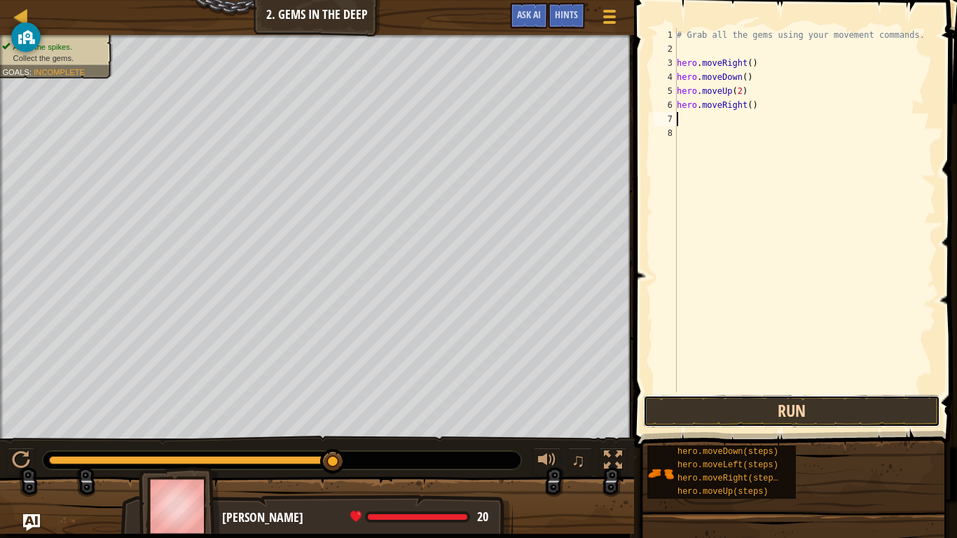
click at [745, 414] on button "Run" at bounding box center [791, 411] width 297 height 32
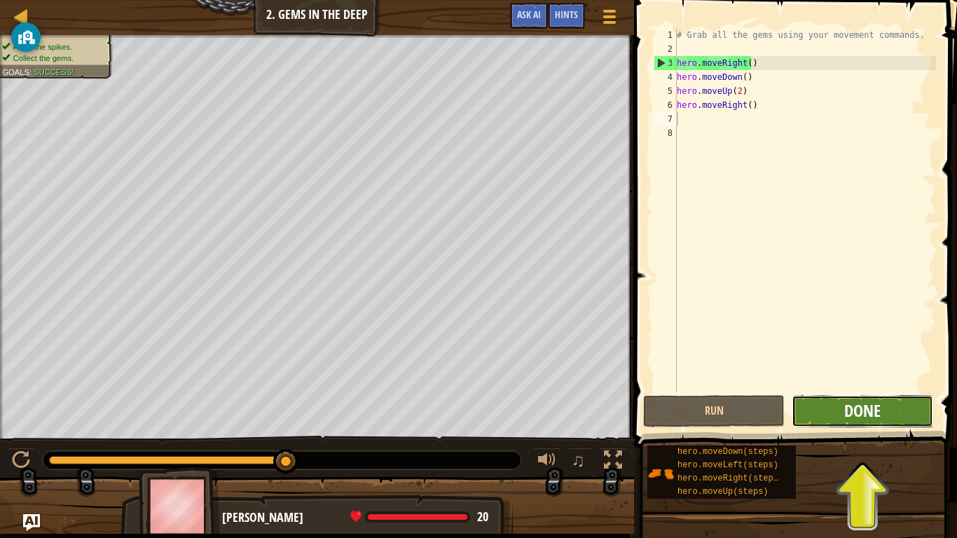
click at [857, 411] on span "Done" at bounding box center [863, 411] width 36 height 22
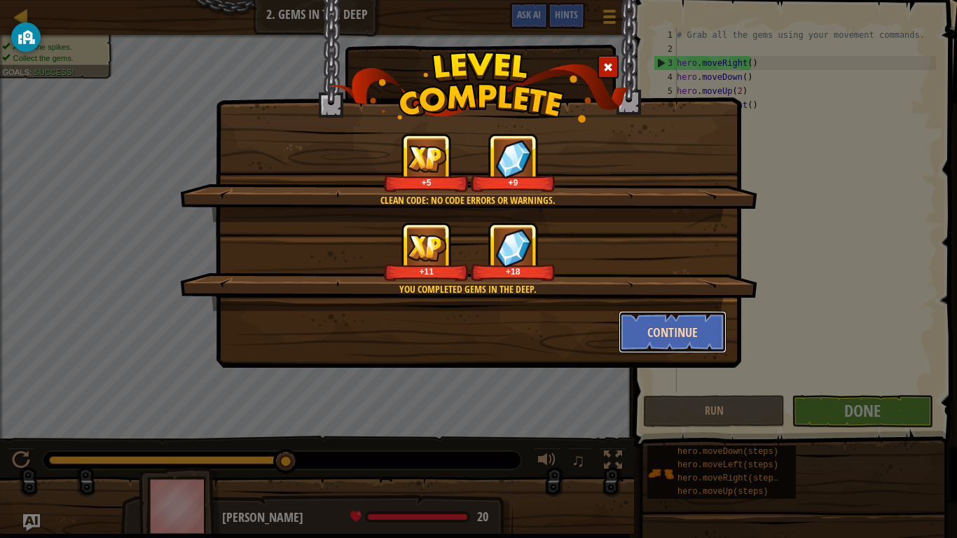
click at [678, 340] on button "Continue" at bounding box center [673, 332] width 109 height 42
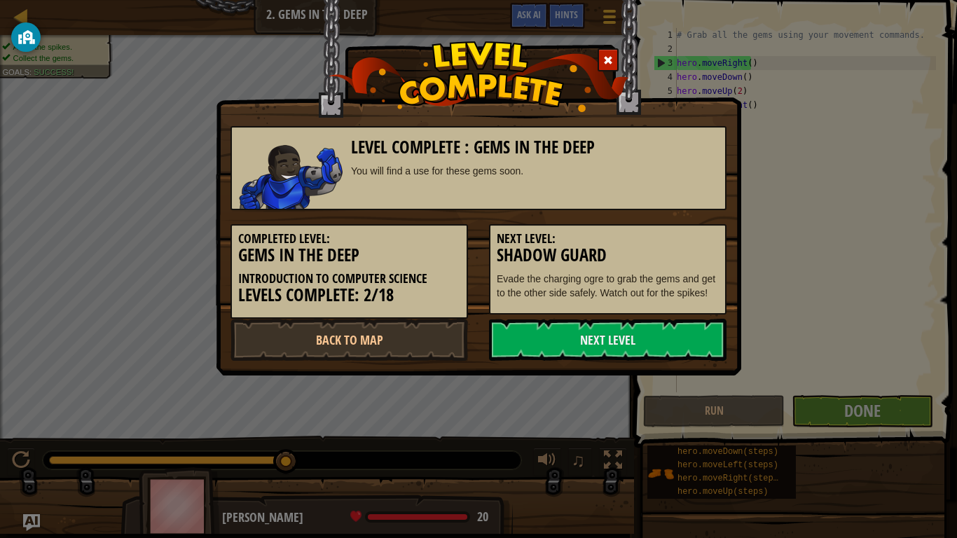
click at [834, 408] on div "Level Complete : Gems in the Deep You will find a use for these gems soon. Comp…" at bounding box center [478, 269] width 957 height 538
click at [628, 346] on link "Next Level" at bounding box center [608, 340] width 238 height 42
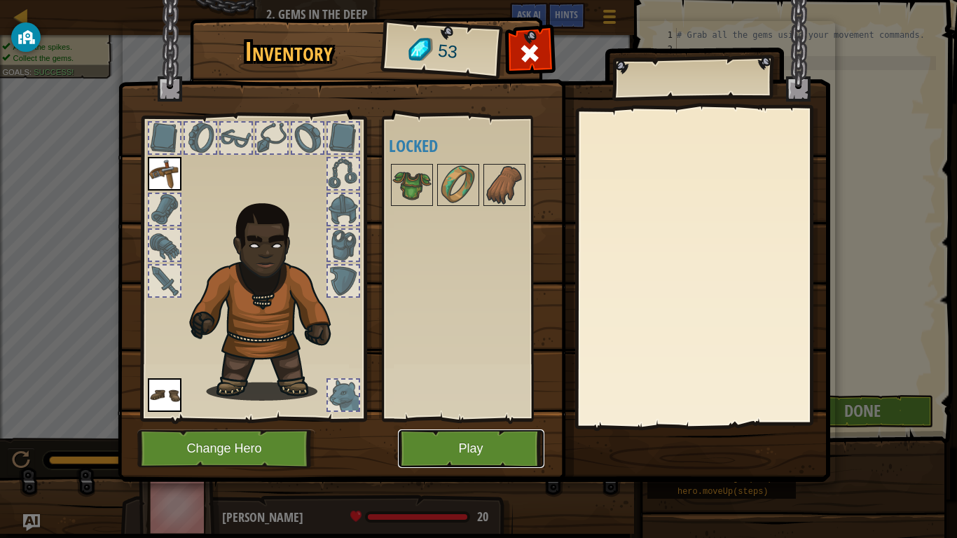
click at [424, 434] on button "Play" at bounding box center [471, 449] width 146 height 39
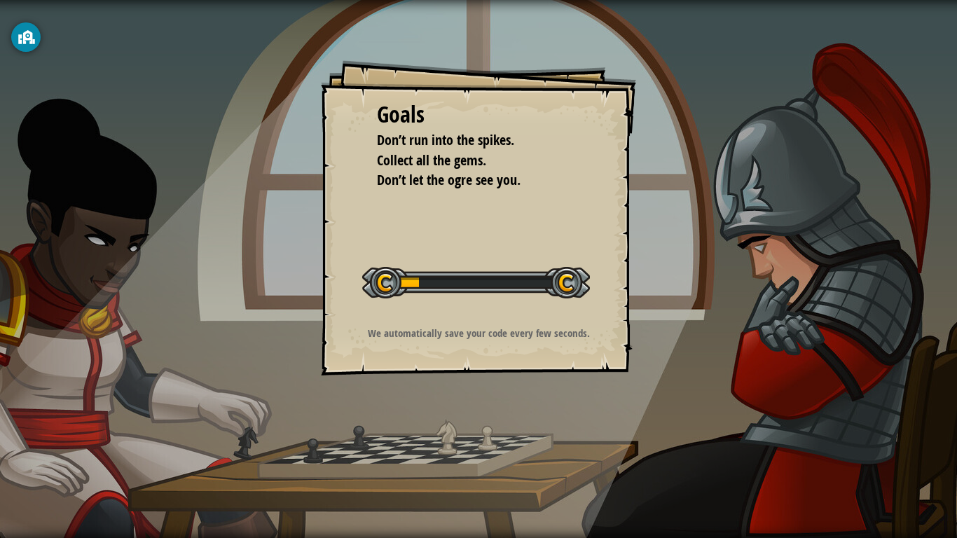
click at [621, 401] on div "Goals Don’t run into the spikes. Collect all the gems. Don’t let the ogre see y…" at bounding box center [478, 269] width 957 height 538
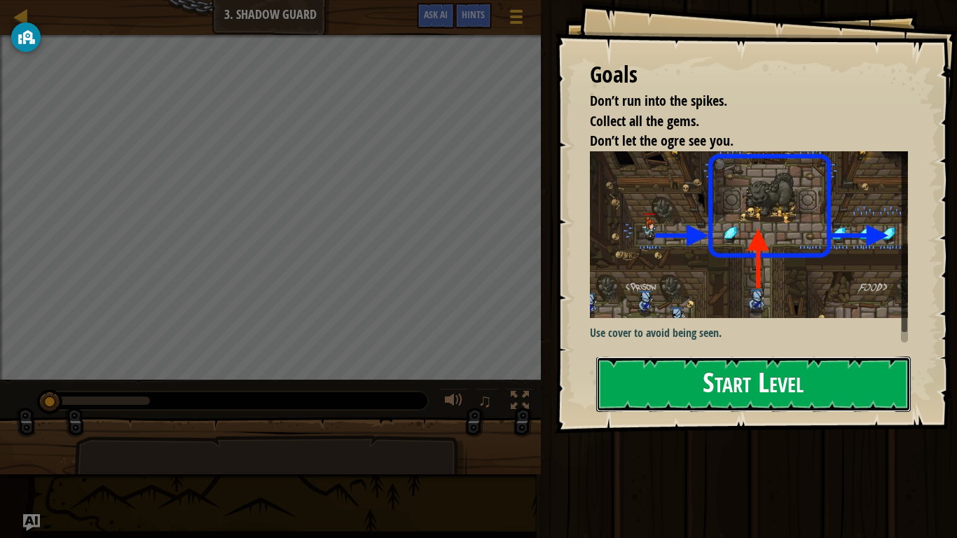
click at [681, 370] on button "Start Level" at bounding box center [753, 384] width 315 height 55
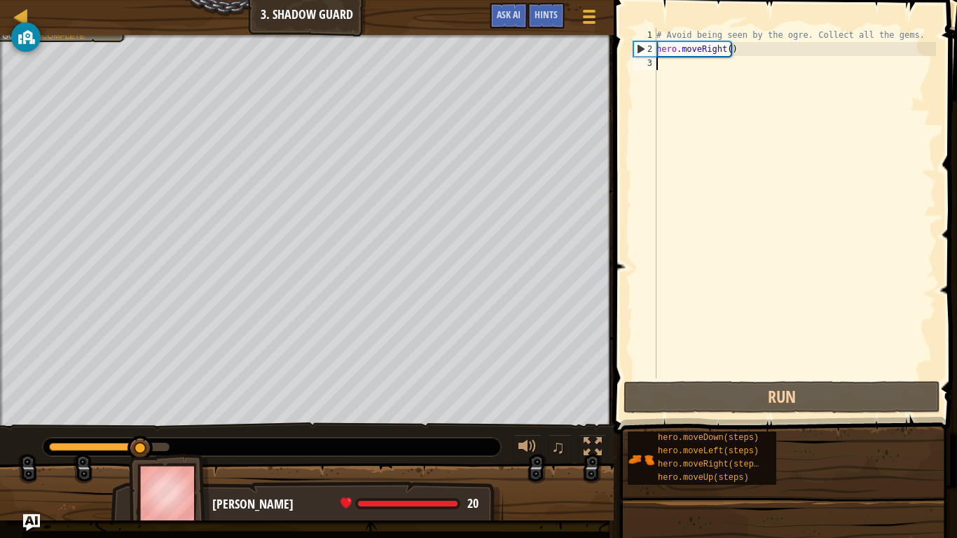
type textarea "h"
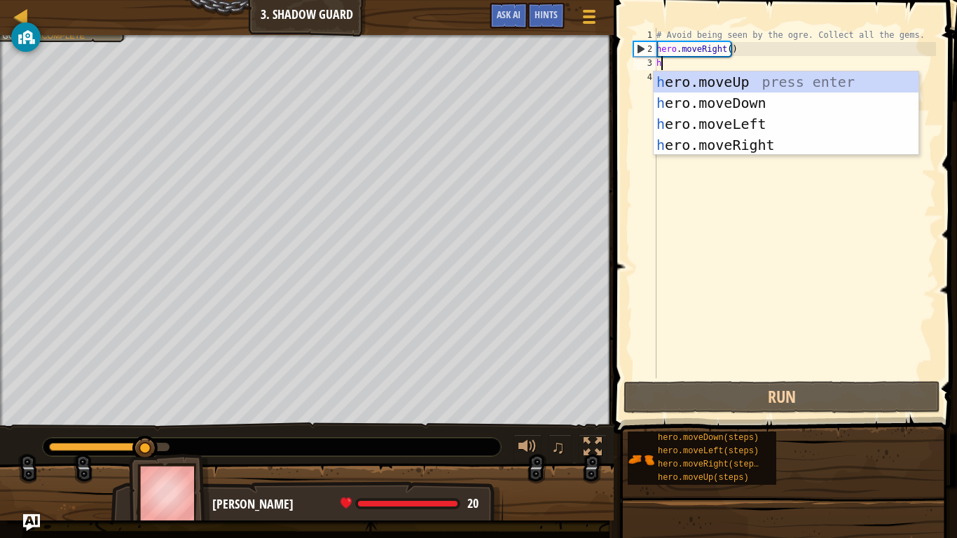
scroll to position [6, 0]
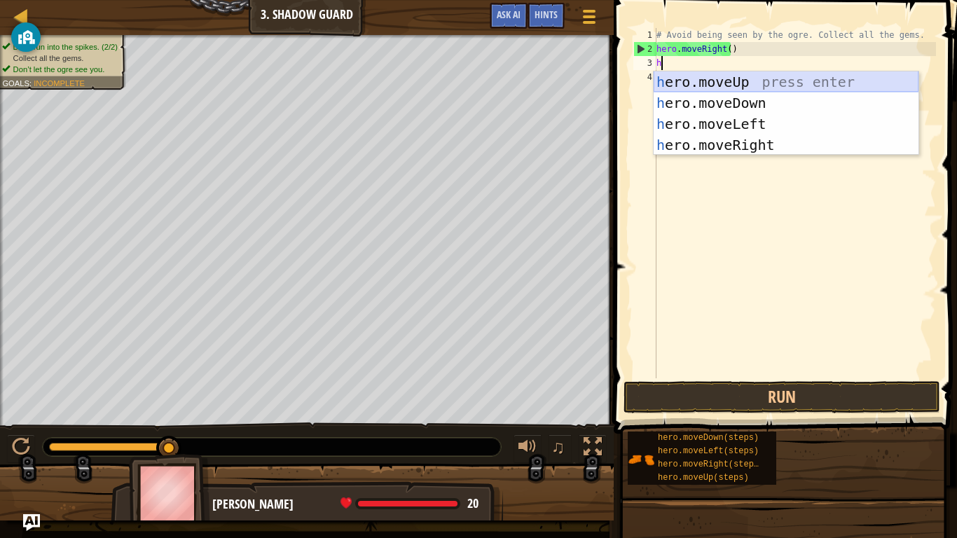
click at [749, 83] on div "h ero.moveUp press enter h ero.moveDown press enter h ero.moveLeft press enter …" at bounding box center [786, 134] width 265 height 126
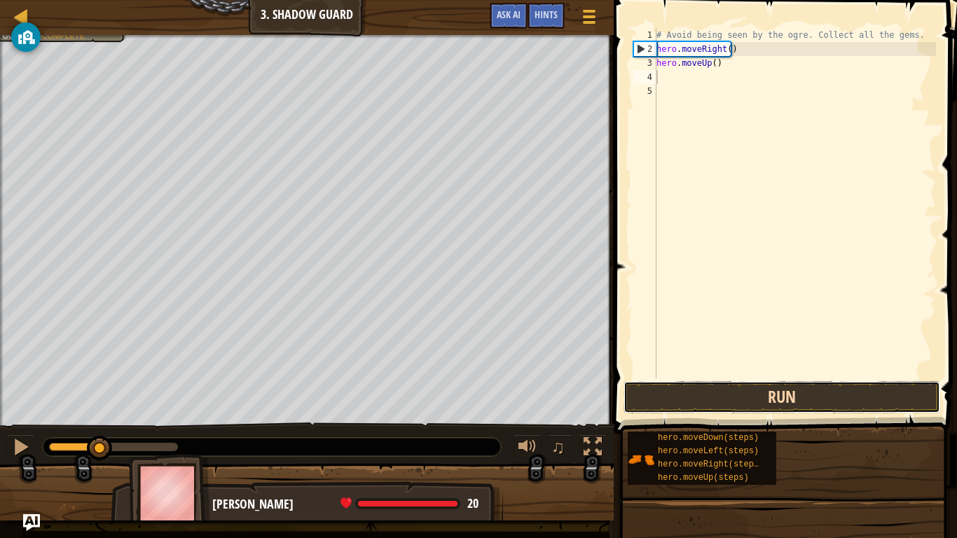
click at [725, 400] on button "Run" at bounding box center [782, 397] width 317 height 32
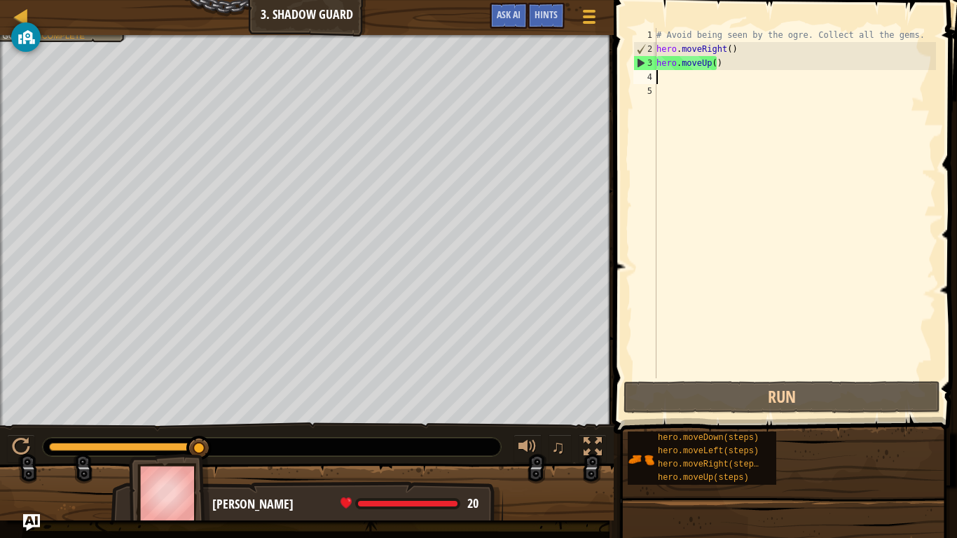
type textarea "h"
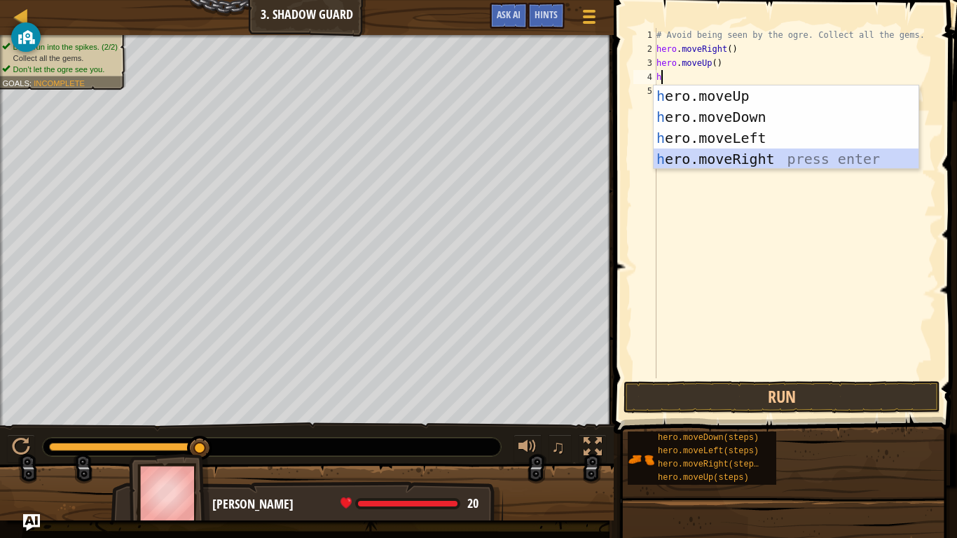
click at [780, 153] on div "h ero.moveUp press enter h ero.moveDown press enter h ero.moveLeft press enter …" at bounding box center [786, 149] width 265 height 126
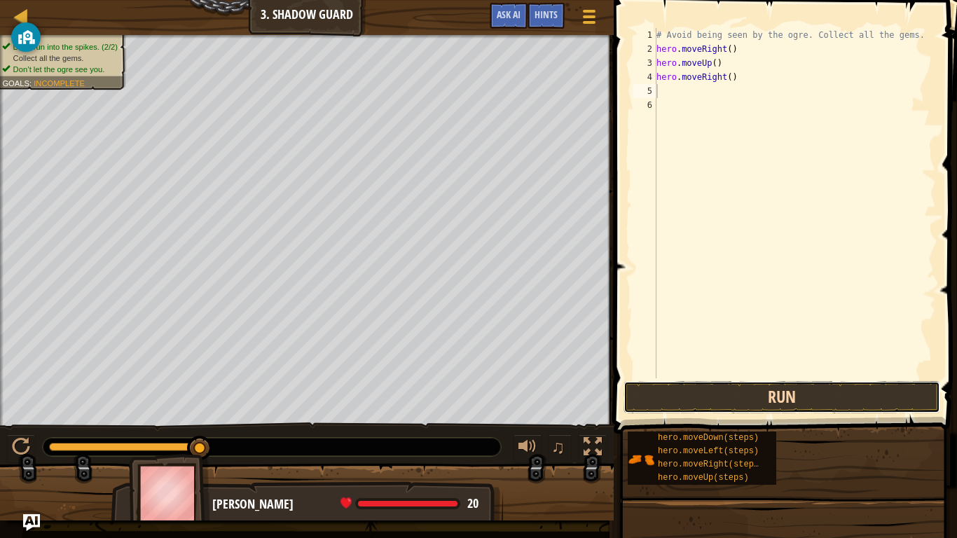
click at [711, 392] on button "Run" at bounding box center [782, 397] width 317 height 32
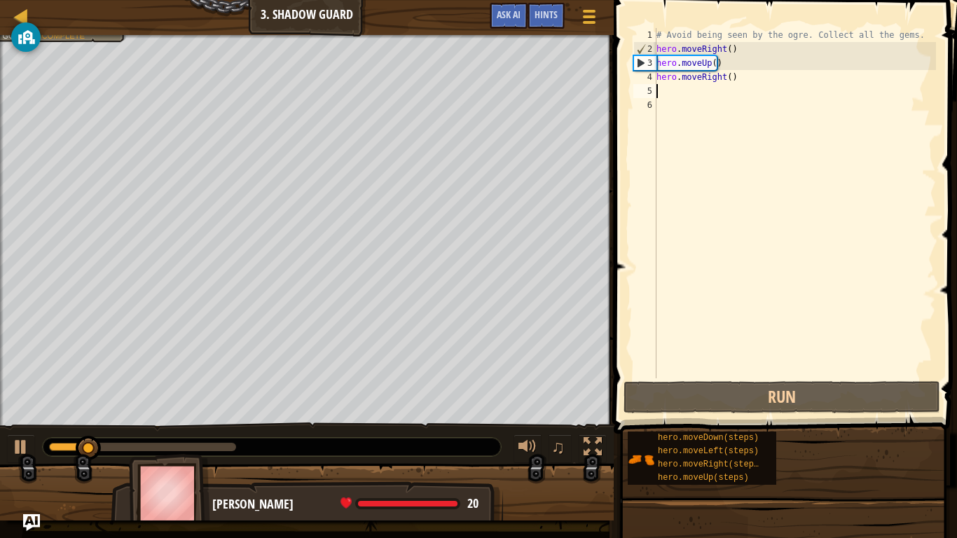
type textarea "h"
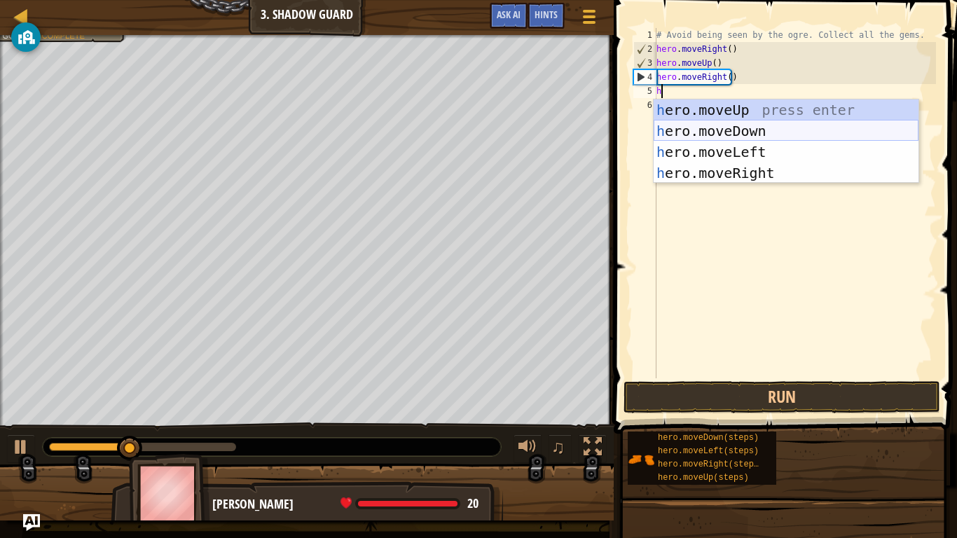
click at [735, 130] on div "h ero.moveUp press enter h ero.moveDown press enter h ero.moveLeft press enter …" at bounding box center [786, 163] width 265 height 126
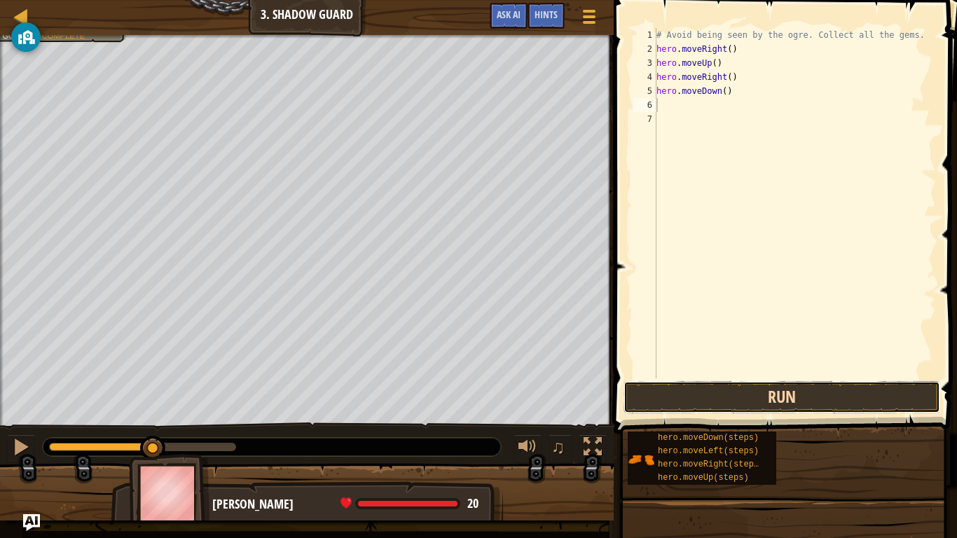
click at [778, 397] on button "Run" at bounding box center [782, 397] width 317 height 32
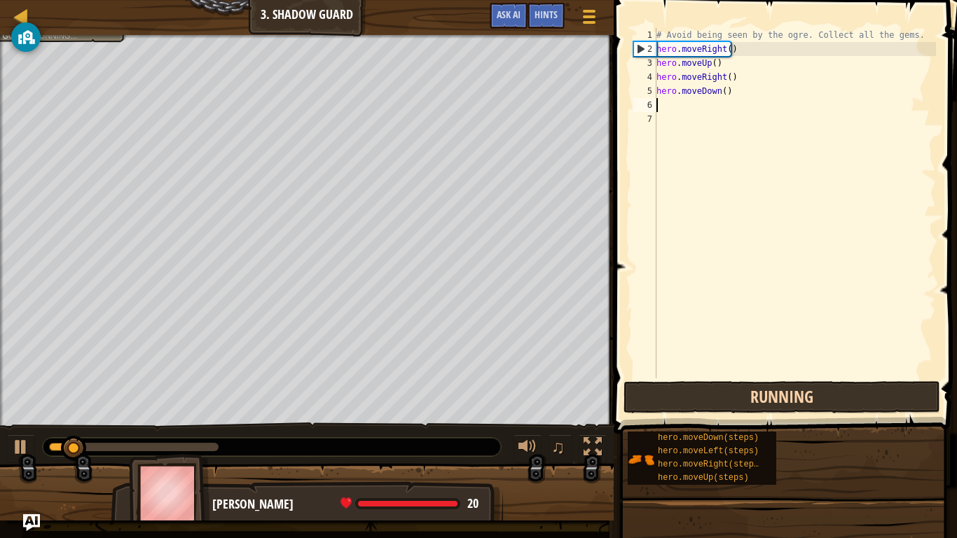
type textarea "h"
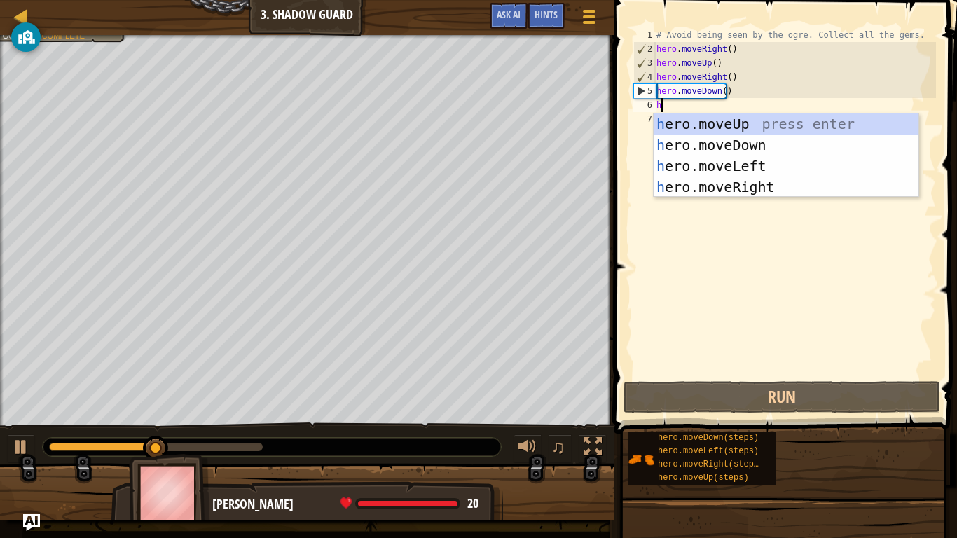
click at [777, 193] on div "h ero.moveUp press enter h ero.moveDown press enter h ero.moveLeft press enter …" at bounding box center [786, 177] width 265 height 126
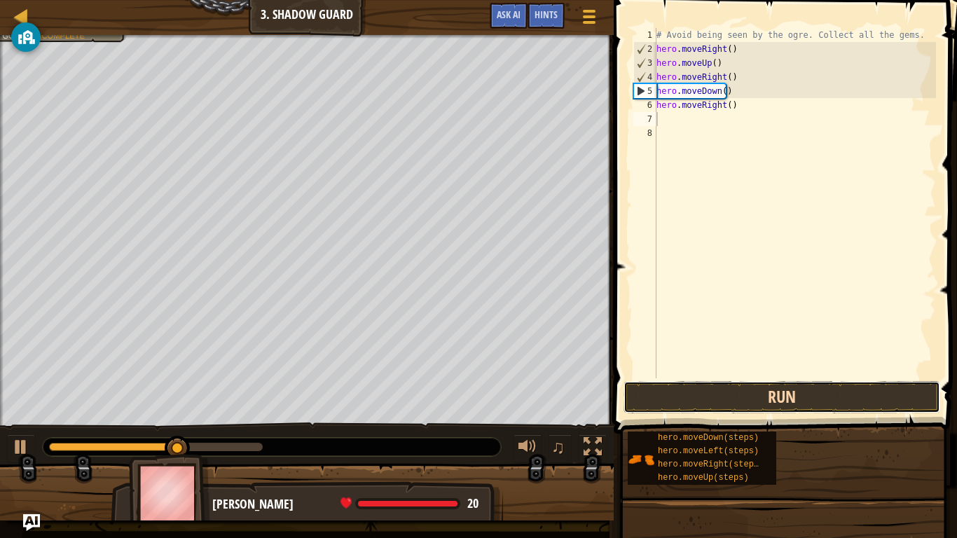
click at [812, 396] on button "Run" at bounding box center [782, 397] width 317 height 32
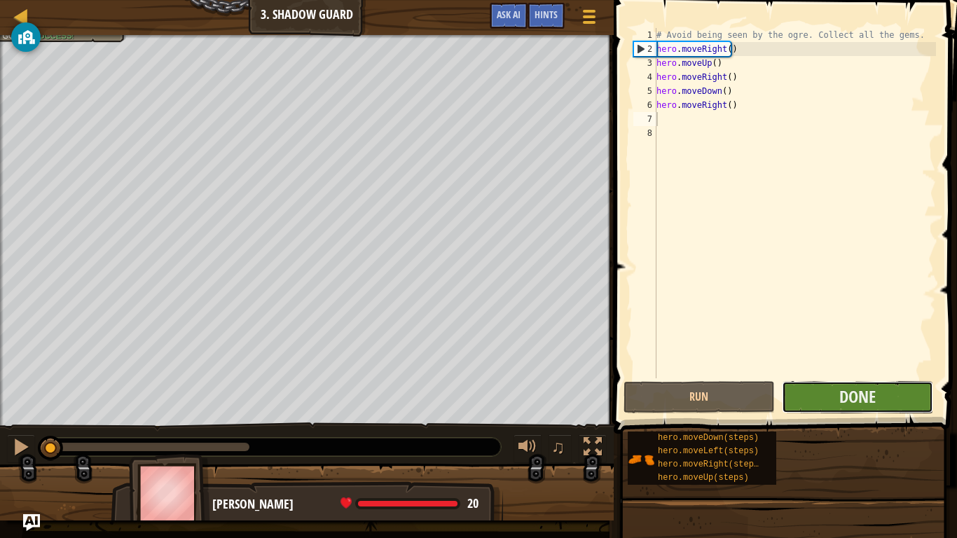
click at [835, 399] on button "Done" at bounding box center [857, 397] width 151 height 32
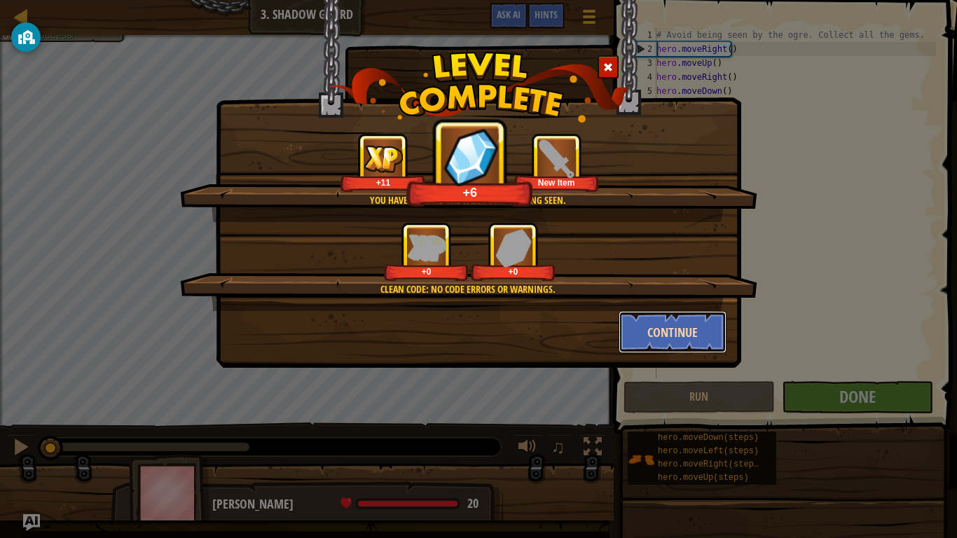
click at [653, 336] on button "Continue" at bounding box center [673, 332] width 109 height 42
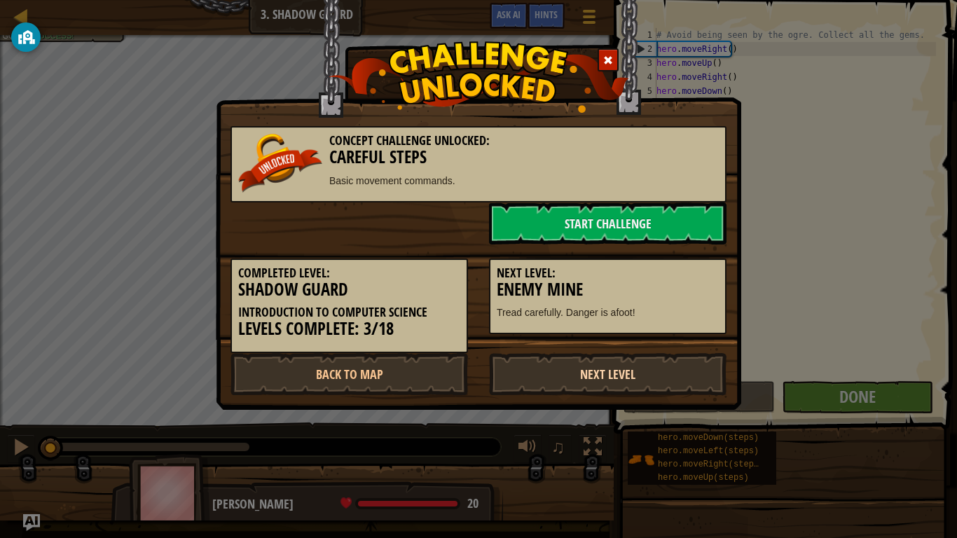
click at [629, 372] on link "Next Level" at bounding box center [608, 374] width 238 height 42
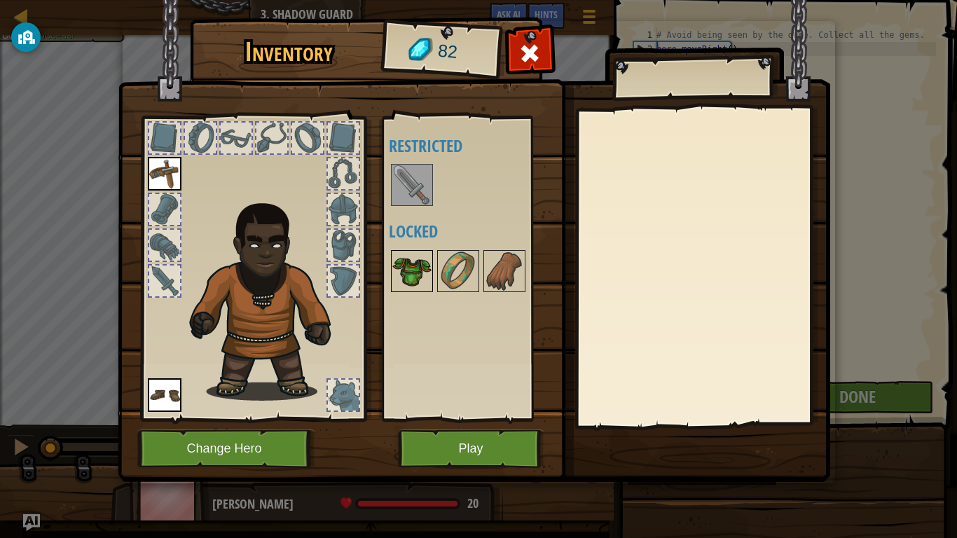
click at [413, 277] on img at bounding box center [411, 271] width 39 height 39
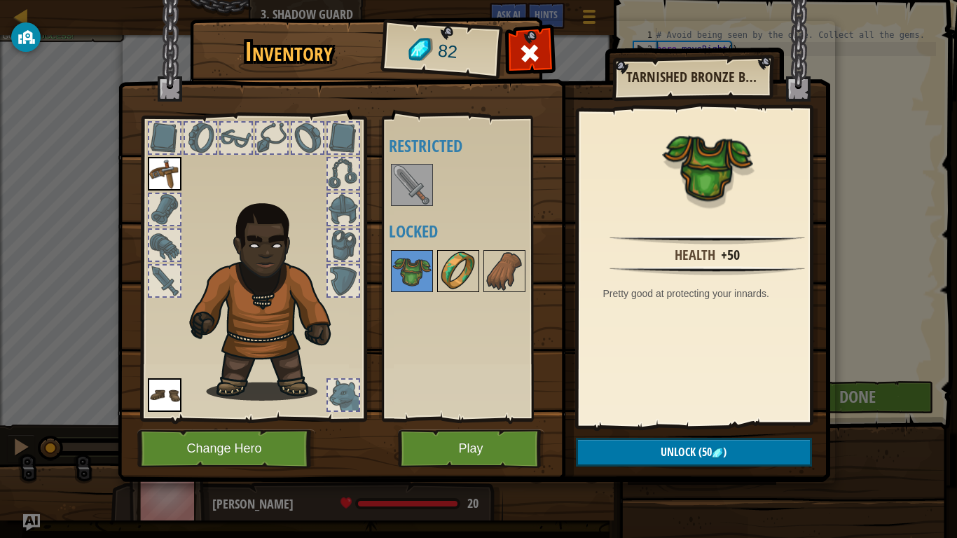
click at [463, 275] on img at bounding box center [458, 271] width 39 height 39
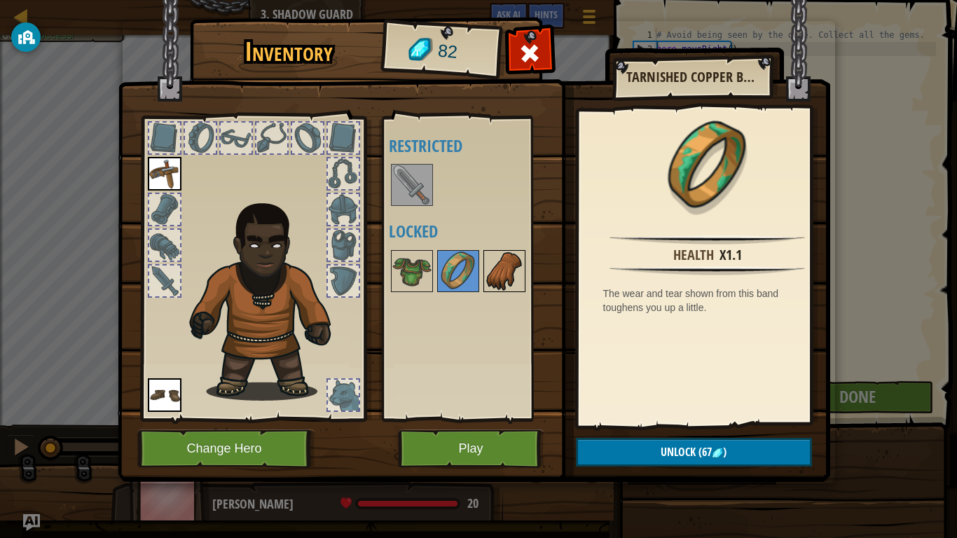
click at [507, 271] on img at bounding box center [504, 271] width 39 height 39
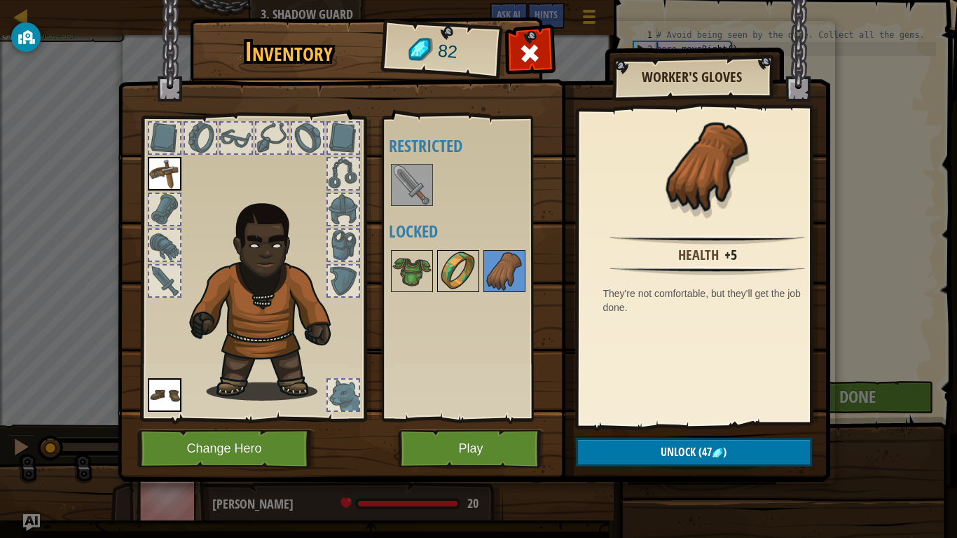
click at [439, 268] on img at bounding box center [458, 271] width 39 height 39
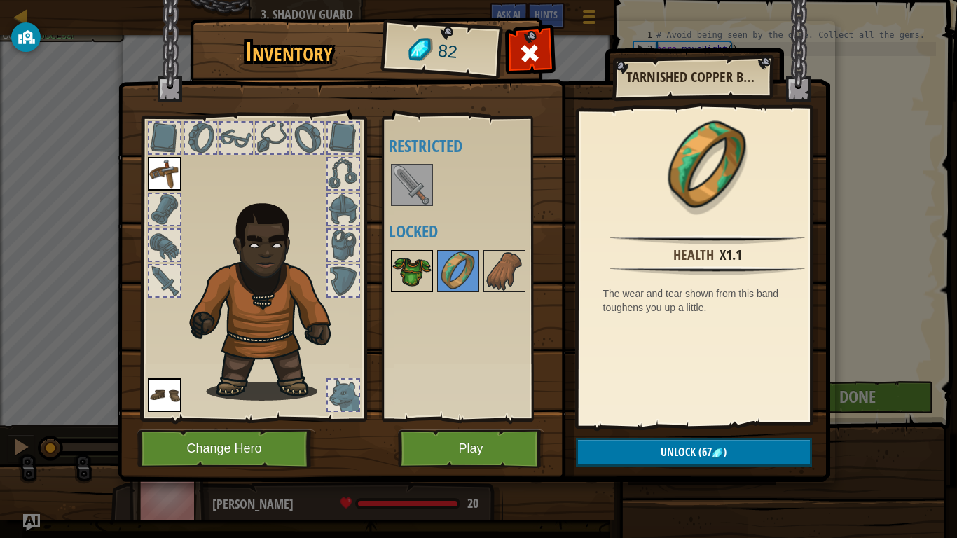
click at [418, 264] on img at bounding box center [411, 271] width 39 height 39
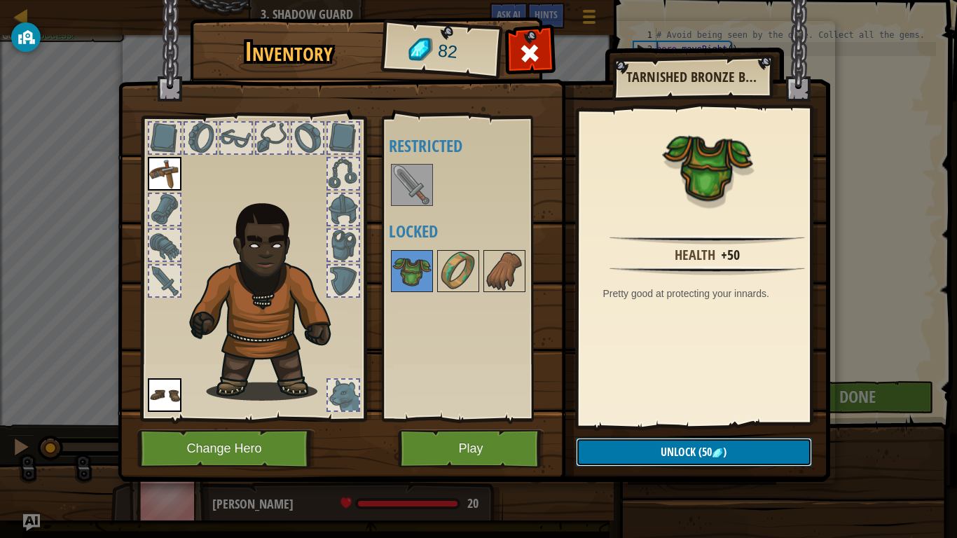
click at [644, 443] on button "Unlock (50 )" at bounding box center [694, 452] width 236 height 29
click at [652, 443] on button "Confirm" at bounding box center [694, 452] width 236 height 29
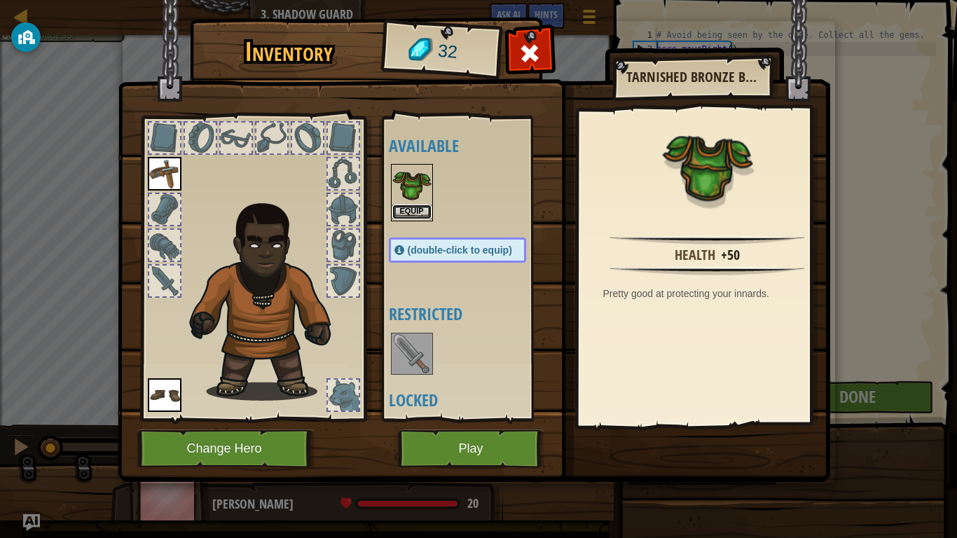
click at [421, 205] on button "Equip" at bounding box center [411, 212] width 39 height 15
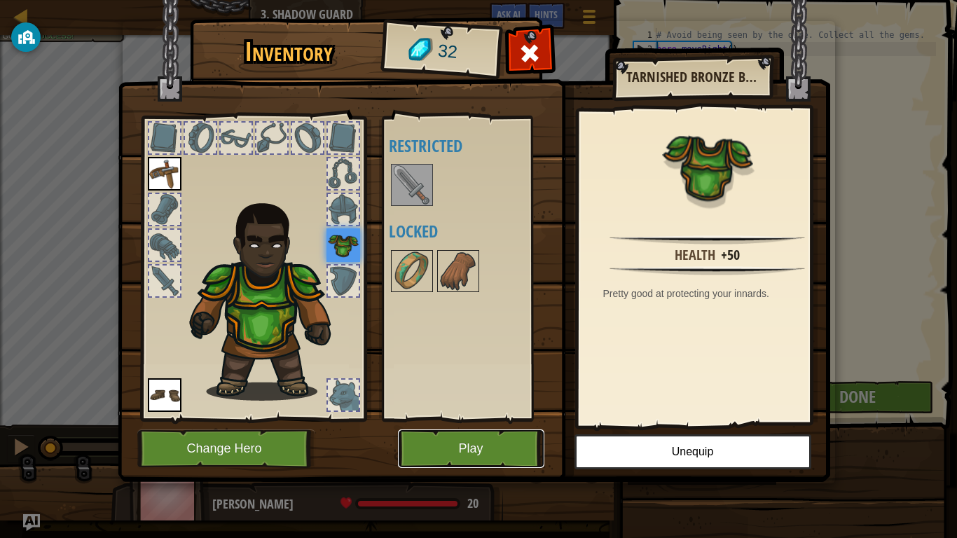
click at [518, 443] on button "Play" at bounding box center [471, 449] width 146 height 39
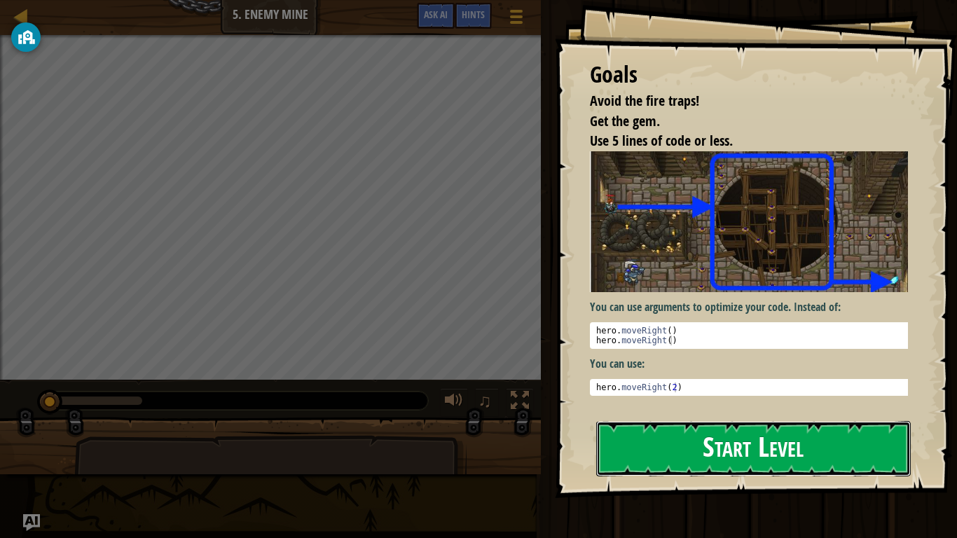
click at [705, 443] on button "Start Level" at bounding box center [753, 448] width 315 height 55
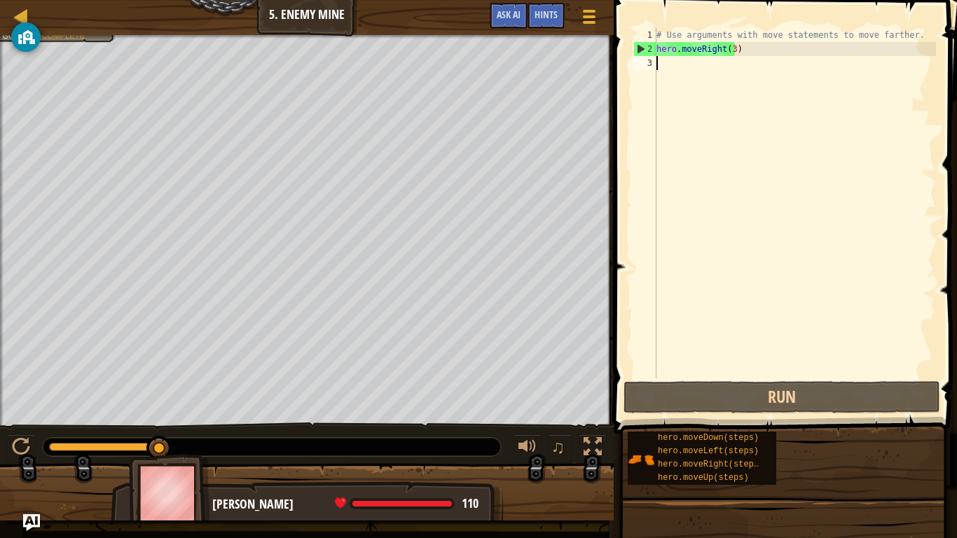
type textarea "h"
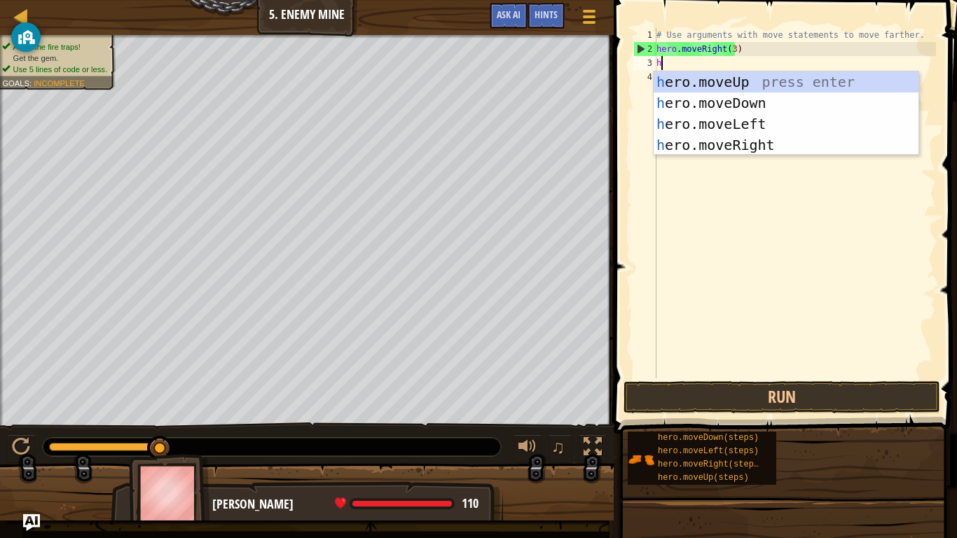
scroll to position [6, 0]
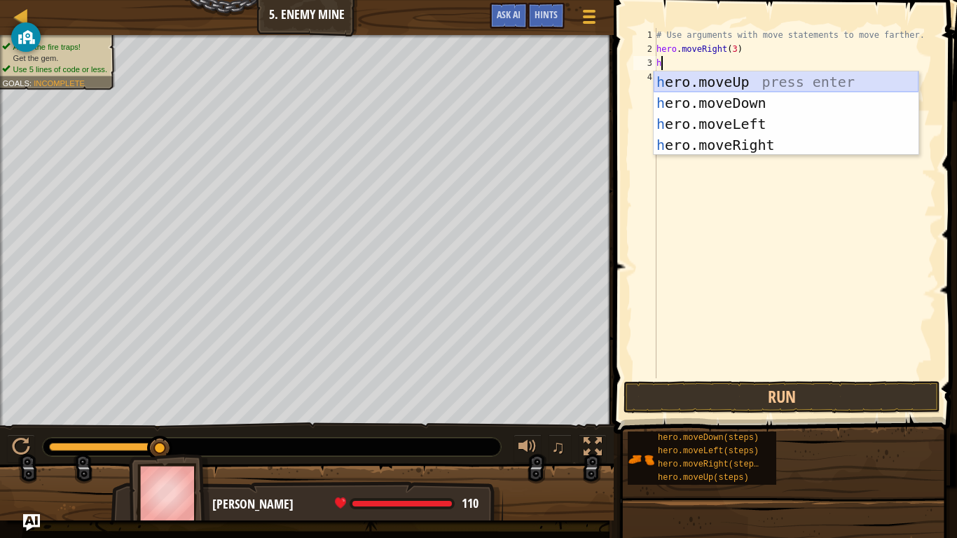
click at [735, 75] on div "h ero.moveUp press enter h ero.moveDown press enter h ero.moveLeft press enter …" at bounding box center [786, 134] width 265 height 126
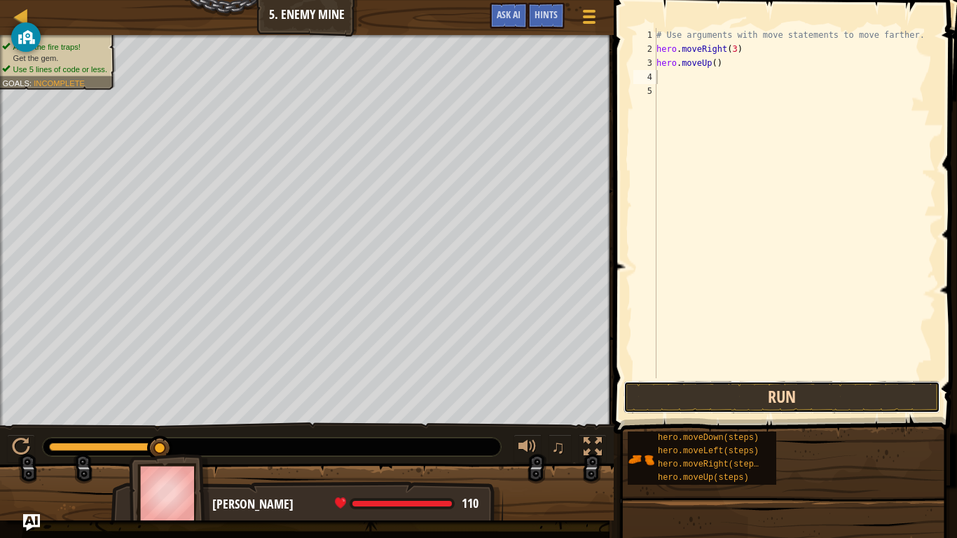
click at [736, 395] on button "Run" at bounding box center [782, 397] width 317 height 32
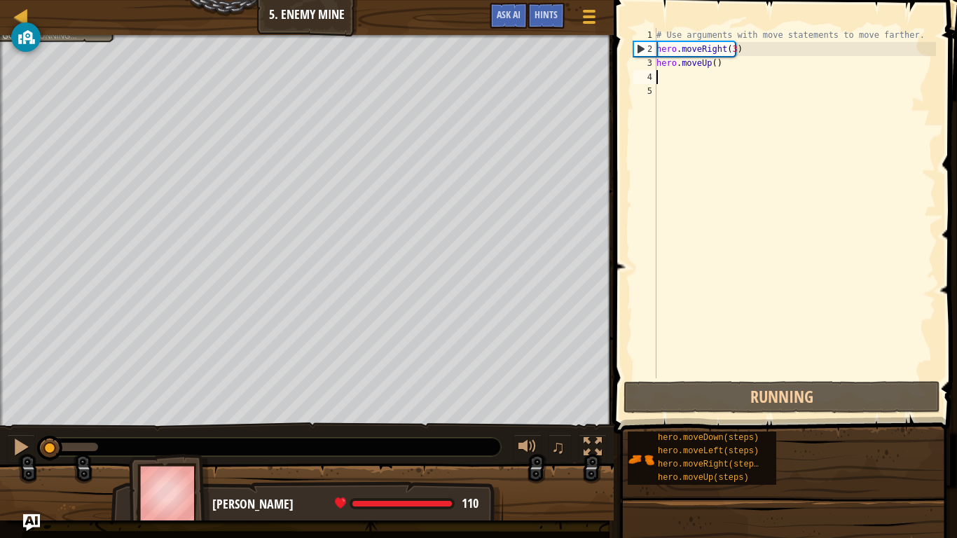
click at [670, 76] on div "# Use arguments with move statements to move farther. hero . moveRight ( 3 ) he…" at bounding box center [795, 217] width 282 height 378
type textarea "h"
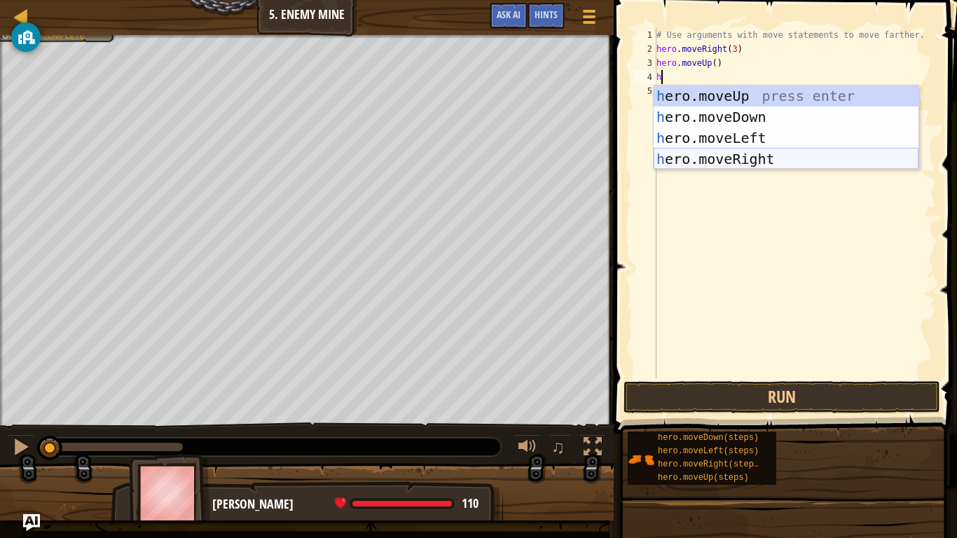
click at [735, 153] on div "h ero.moveUp press enter h ero.moveDown press enter h ero.moveLeft press enter …" at bounding box center [786, 149] width 265 height 126
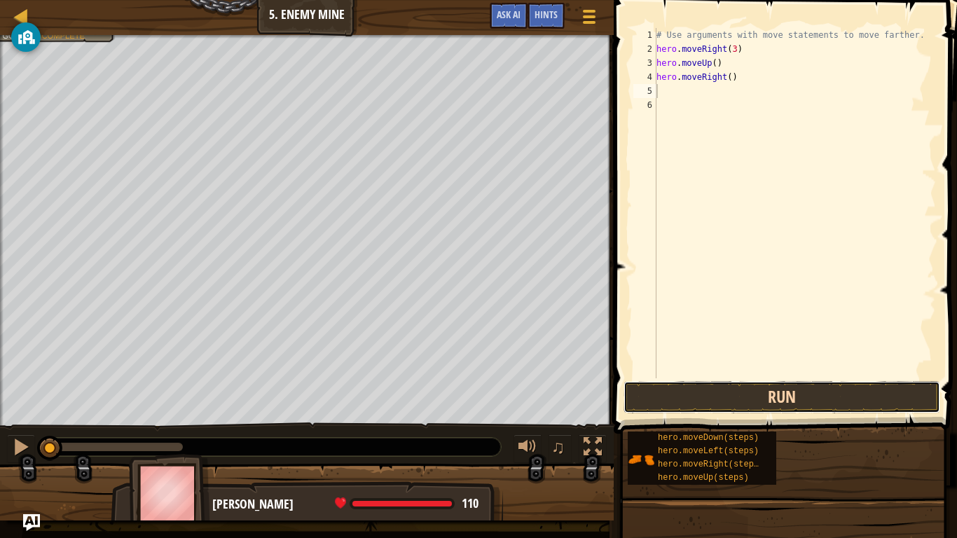
click at [702, 401] on button "Run" at bounding box center [782, 397] width 317 height 32
click at [706, 390] on button "Running" at bounding box center [782, 397] width 317 height 32
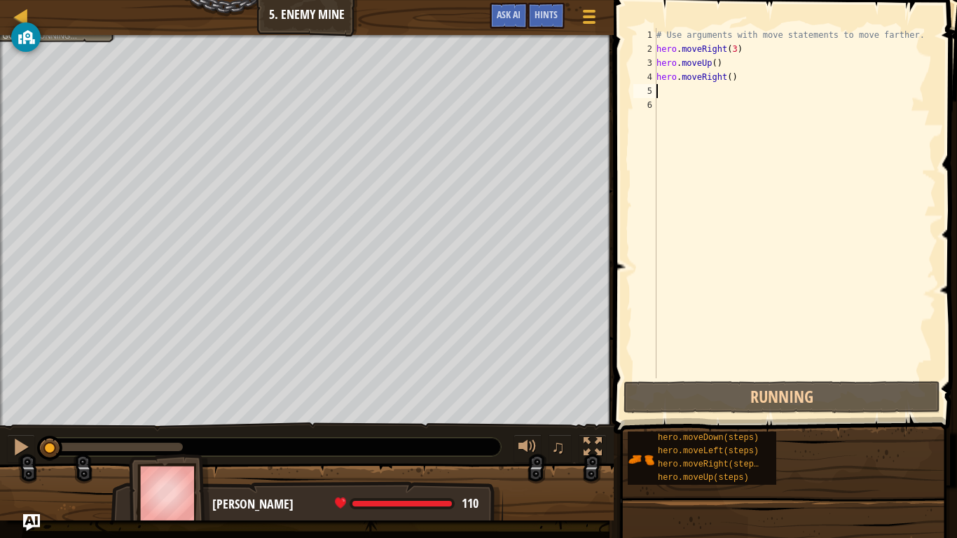
type textarea "h"
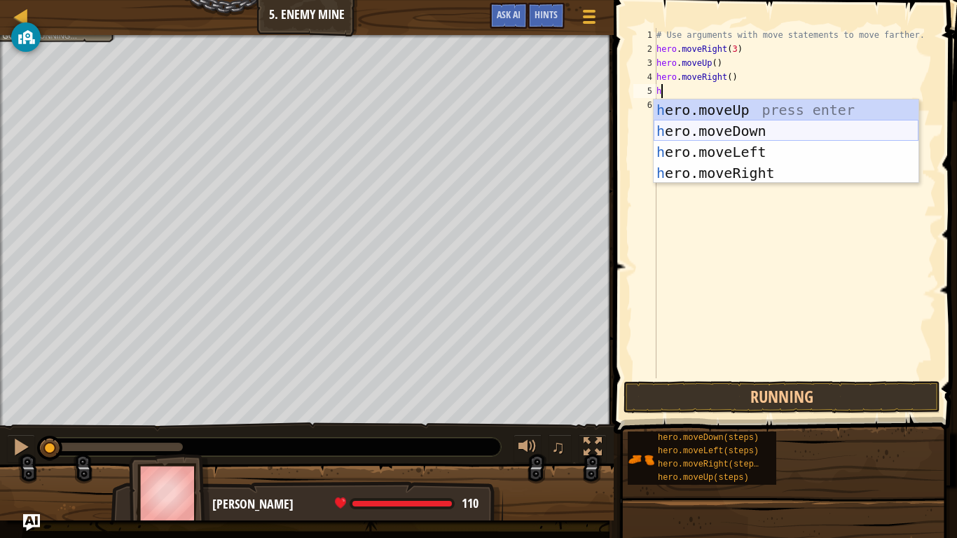
click at [726, 129] on div "h ero.moveUp press enter h ero.moveDown press enter h ero.moveLeft press enter …" at bounding box center [786, 163] width 265 height 126
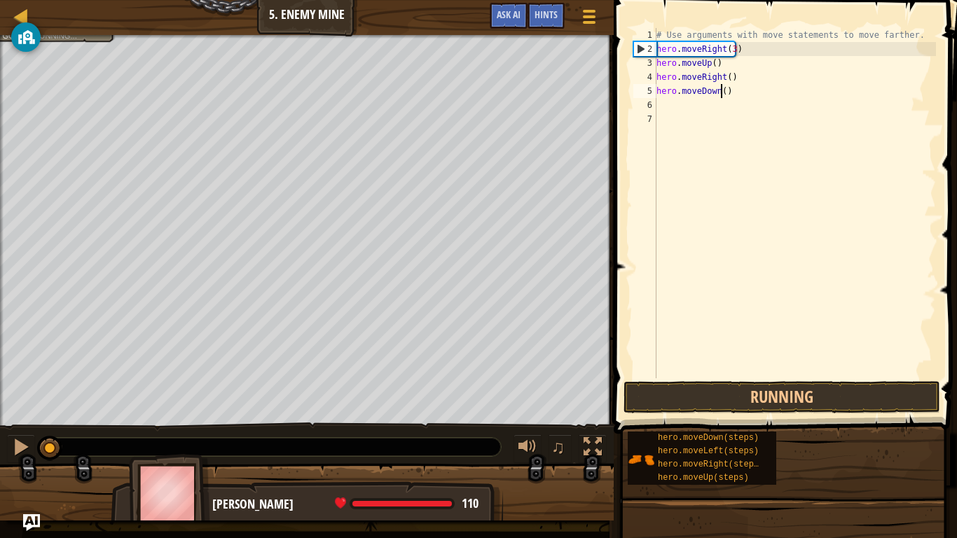
click at [723, 90] on div "# Use arguments with move statements to move farther. hero . moveRight ( 3 ) he…" at bounding box center [795, 217] width 282 height 378
type textarea "hero.moveDown(3)"
click at [720, 392] on button "Running" at bounding box center [782, 397] width 317 height 32
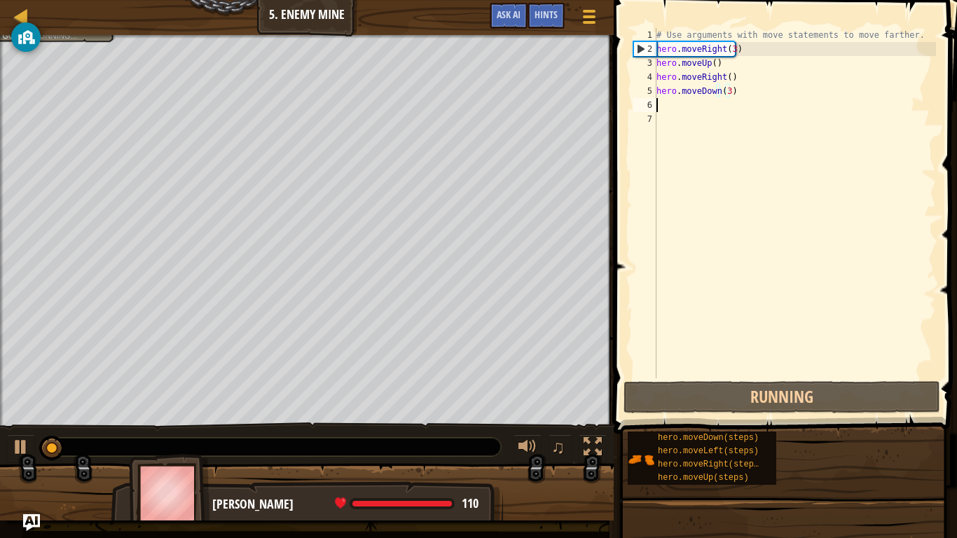
click at [667, 105] on div "# Use arguments with move statements to move farther. hero . moveRight ( 3 ) he…" at bounding box center [795, 217] width 282 height 378
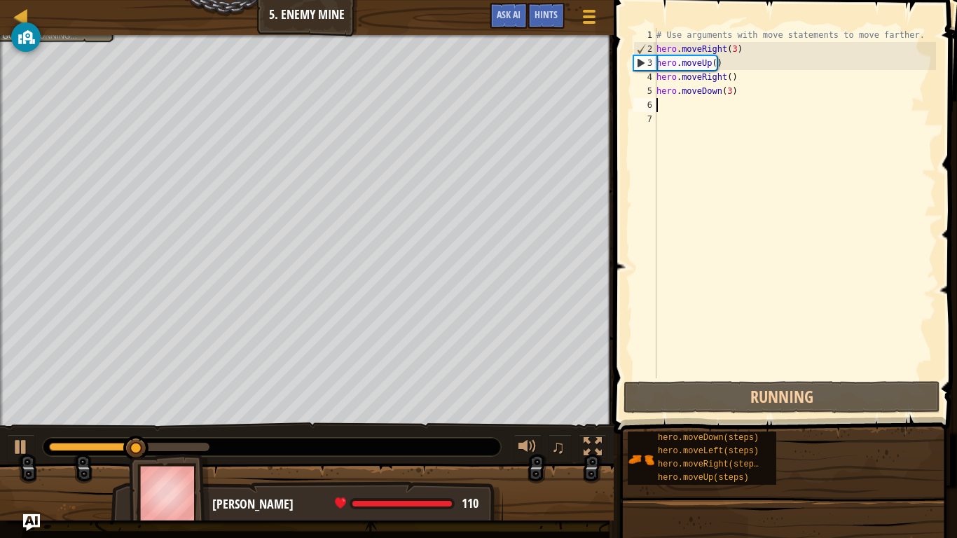
type textarea "h"
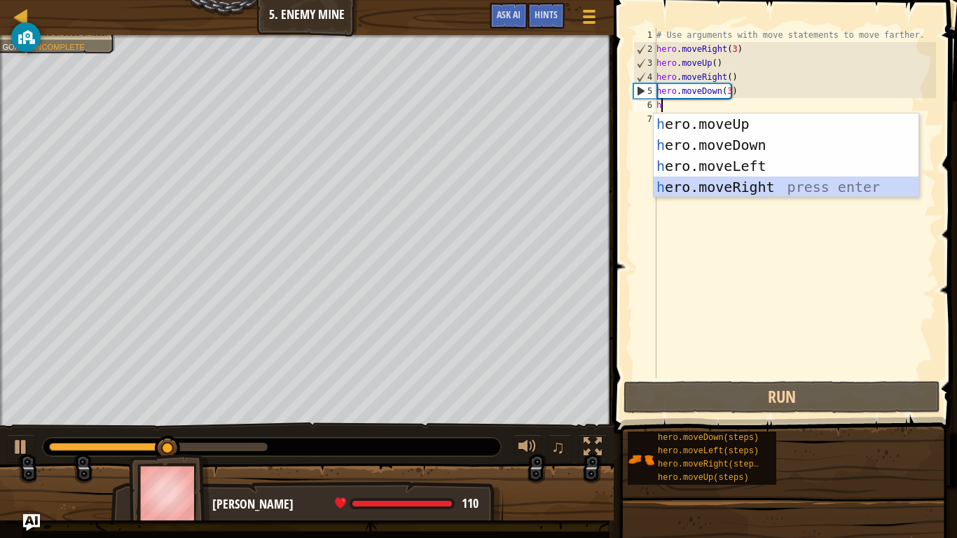
click at [737, 184] on div "h ero.moveUp press enter h ero.moveDown press enter h ero.moveLeft press enter …" at bounding box center [786, 177] width 265 height 126
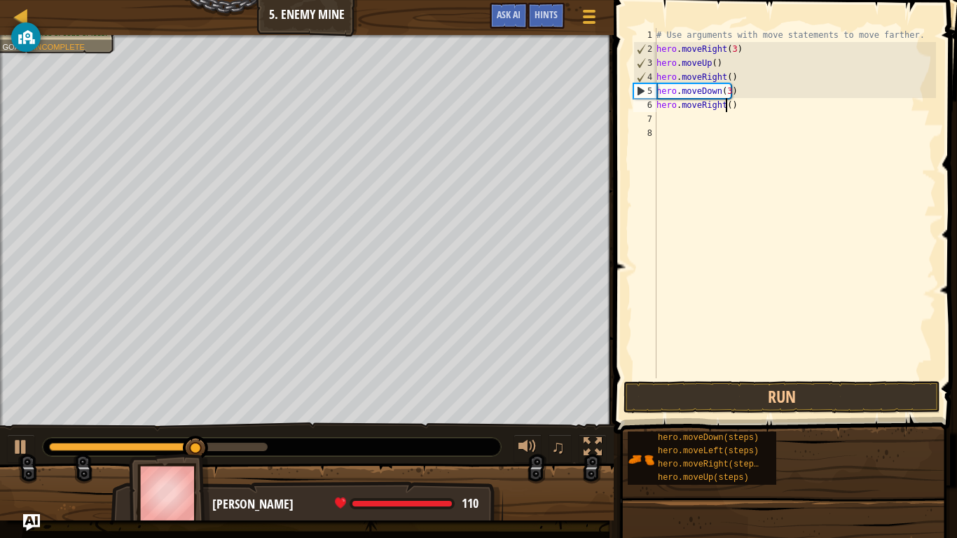
click at [726, 109] on div "# Use arguments with move statements to move farther. hero . moveRight ( 3 ) he…" at bounding box center [795, 217] width 282 height 378
type textarea "hero.moveRight(2)"
click at [803, 392] on button "Run" at bounding box center [782, 397] width 317 height 32
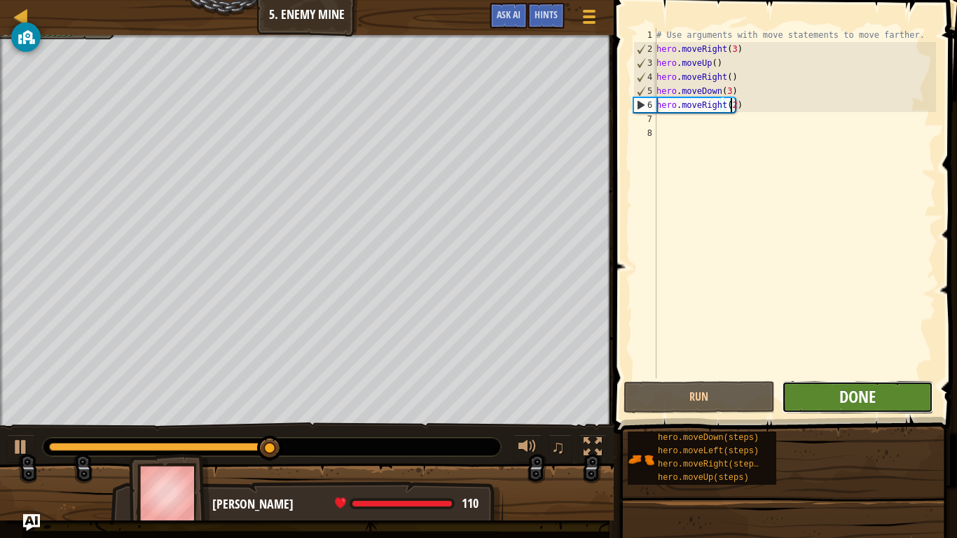
click at [869, 400] on span "Done" at bounding box center [858, 396] width 36 height 22
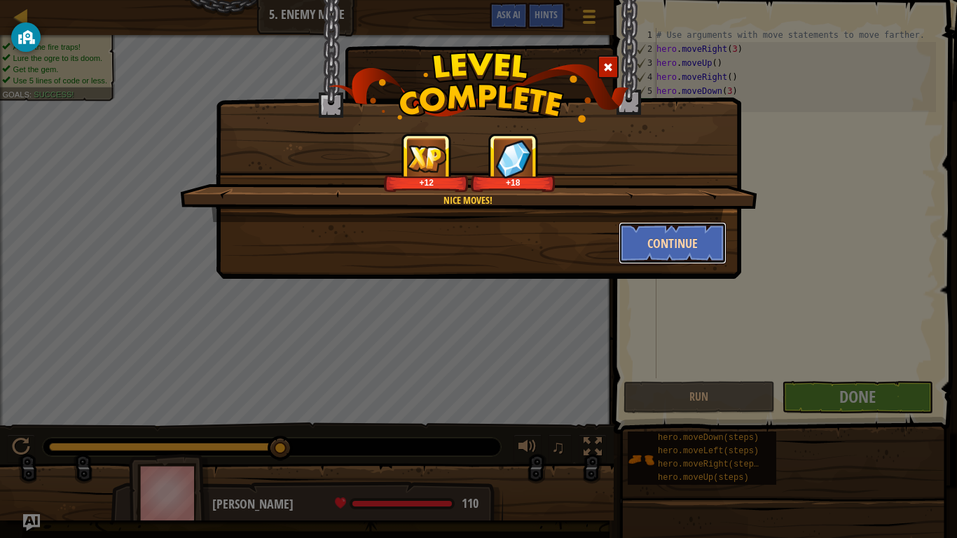
click at [690, 252] on button "Continue" at bounding box center [673, 243] width 109 height 42
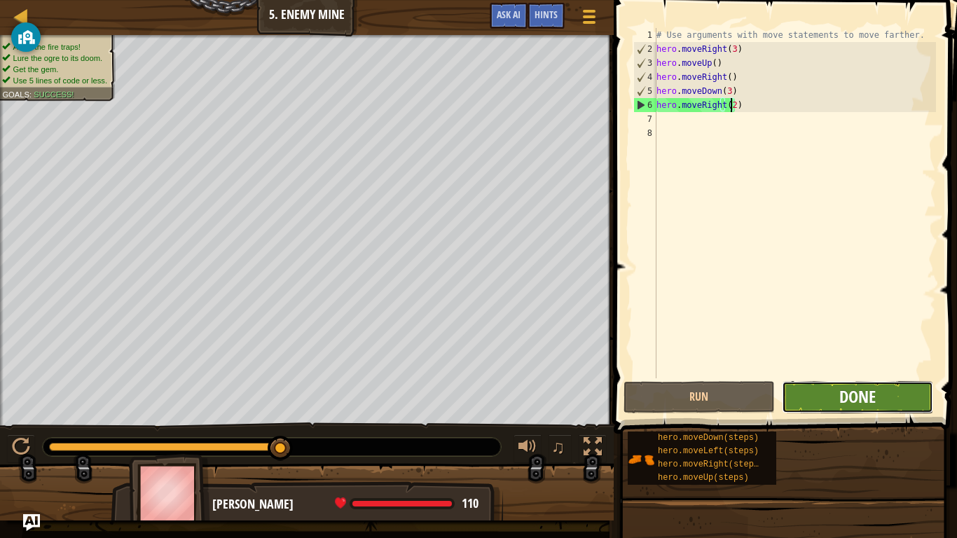
click at [856, 390] on span "Done" at bounding box center [858, 396] width 36 height 22
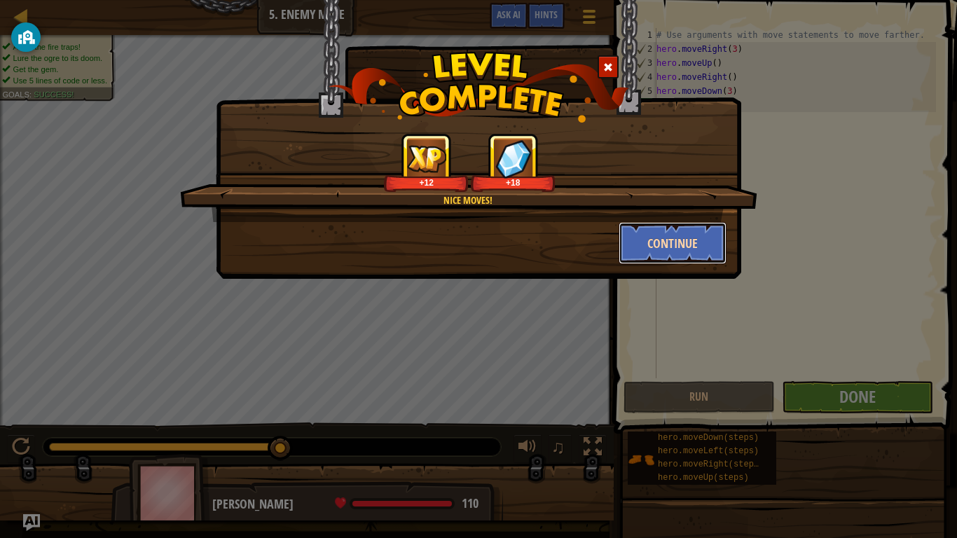
click at [666, 254] on button "Continue" at bounding box center [673, 243] width 109 height 42
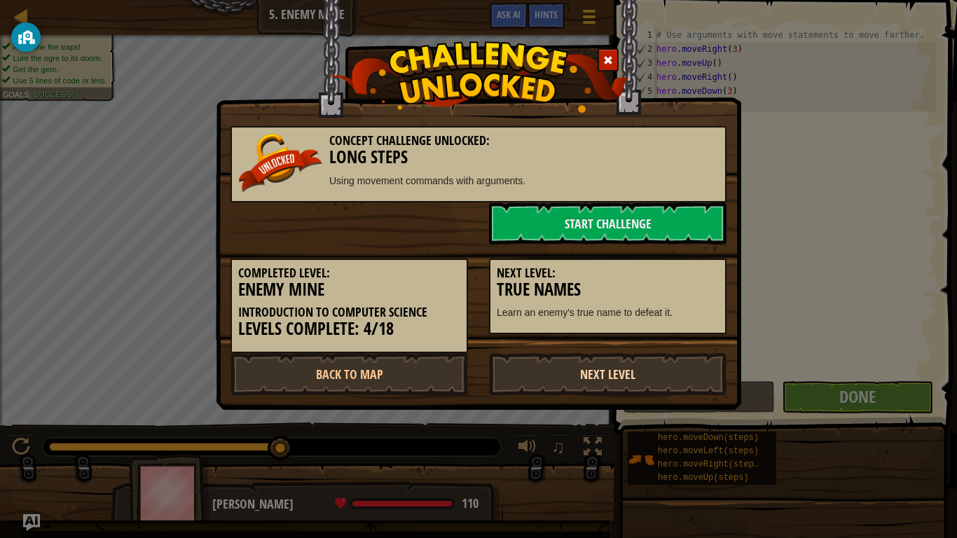
click at [674, 369] on link "Next Level" at bounding box center [608, 374] width 238 height 42
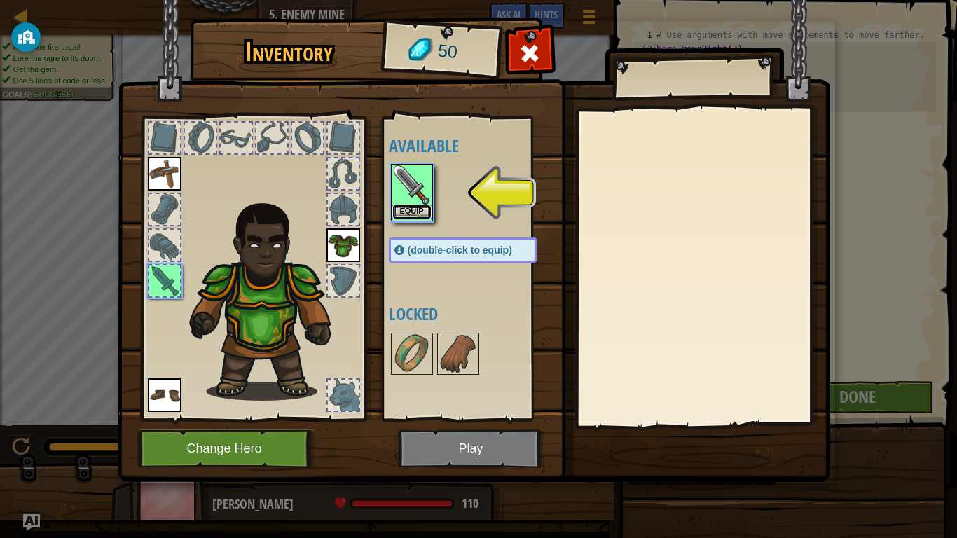
click at [417, 214] on button "Equip" at bounding box center [411, 212] width 39 height 15
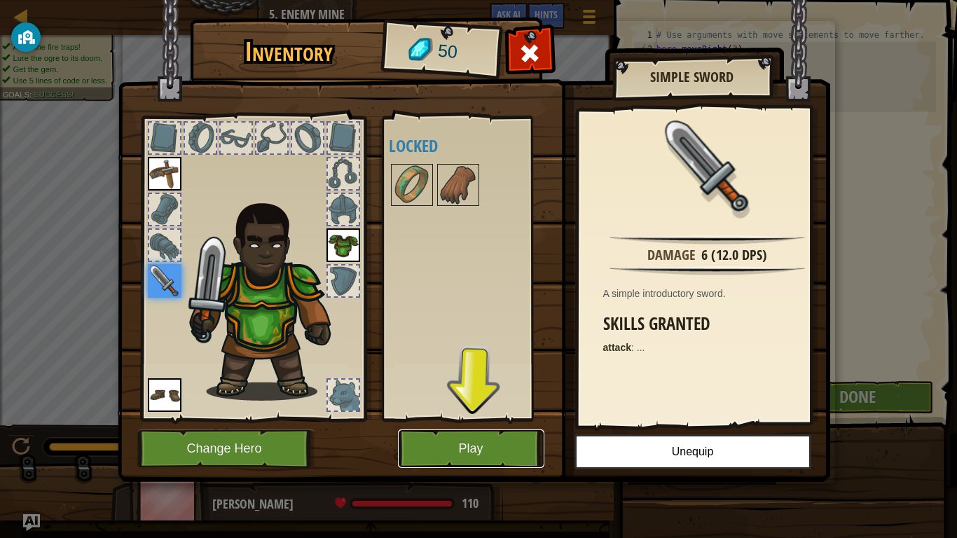
click at [491, 443] on button "Play" at bounding box center [471, 449] width 146 height 39
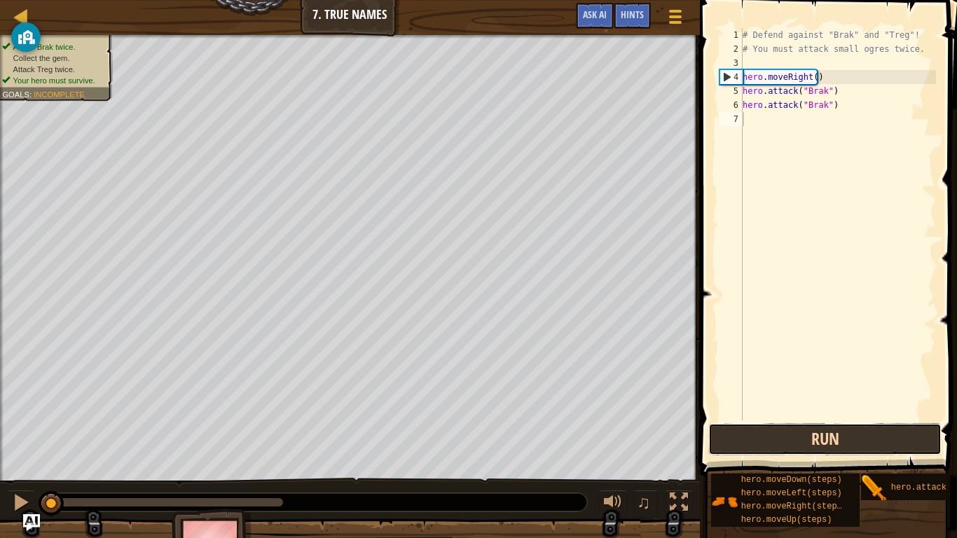
click at [831, 439] on button "Run" at bounding box center [825, 439] width 233 height 32
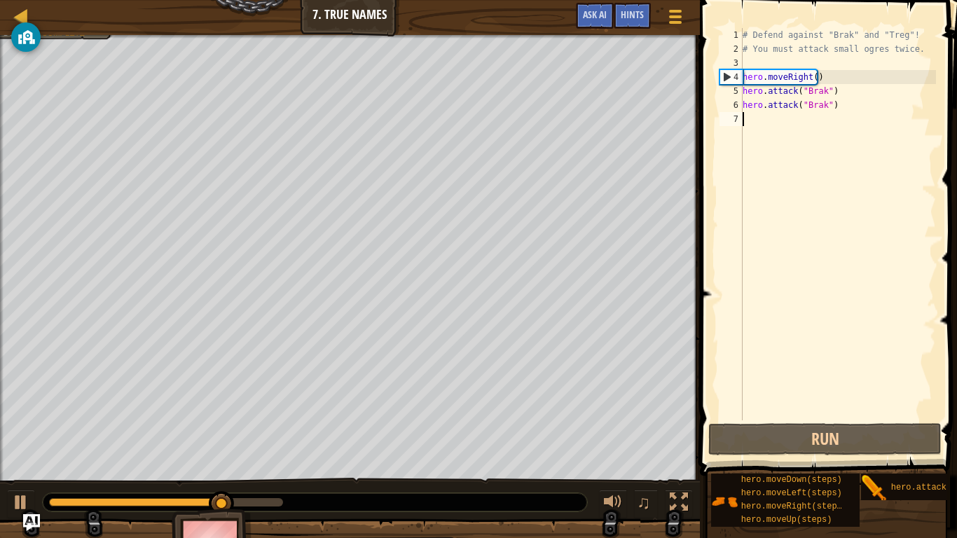
type textarea "h"
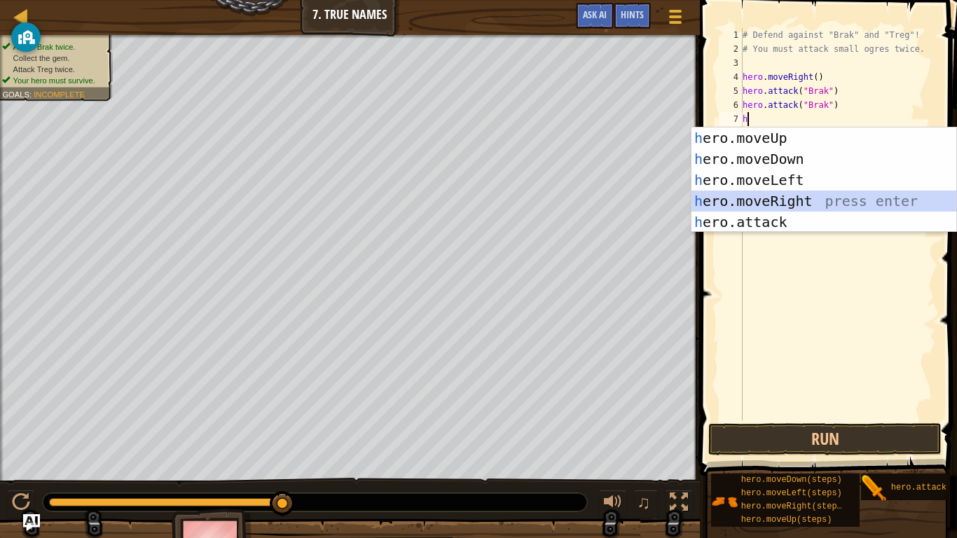
click at [779, 200] on div "h ero.moveUp press enter h ero.moveDown press enter h ero.moveLeft press enter …" at bounding box center [824, 201] width 265 height 147
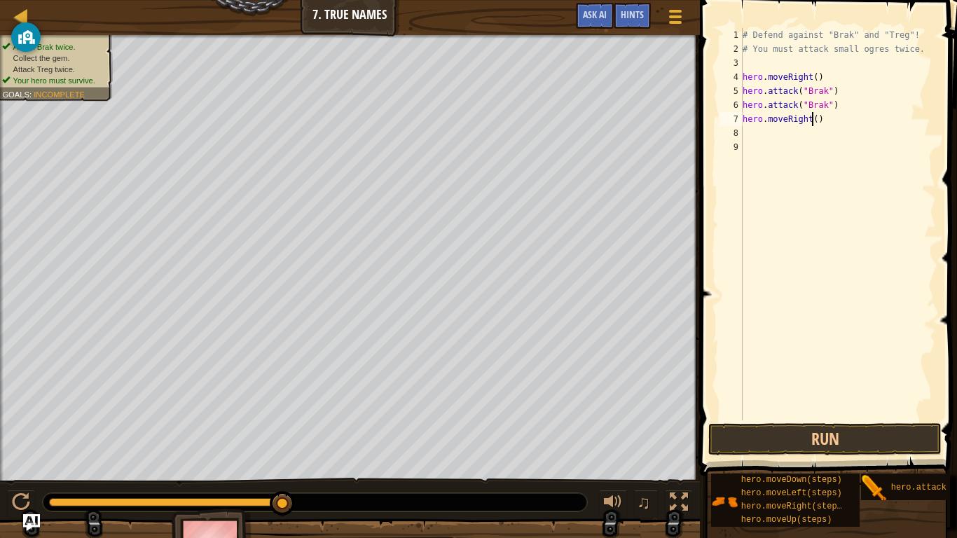
click at [812, 122] on div "# Defend against "Brak" and "Treg"! # You must attack small ogres twice. hero .…" at bounding box center [838, 238] width 196 height 421
type textarea "hero.moveRight(2)"
click at [875, 436] on button "Run" at bounding box center [825, 439] width 233 height 32
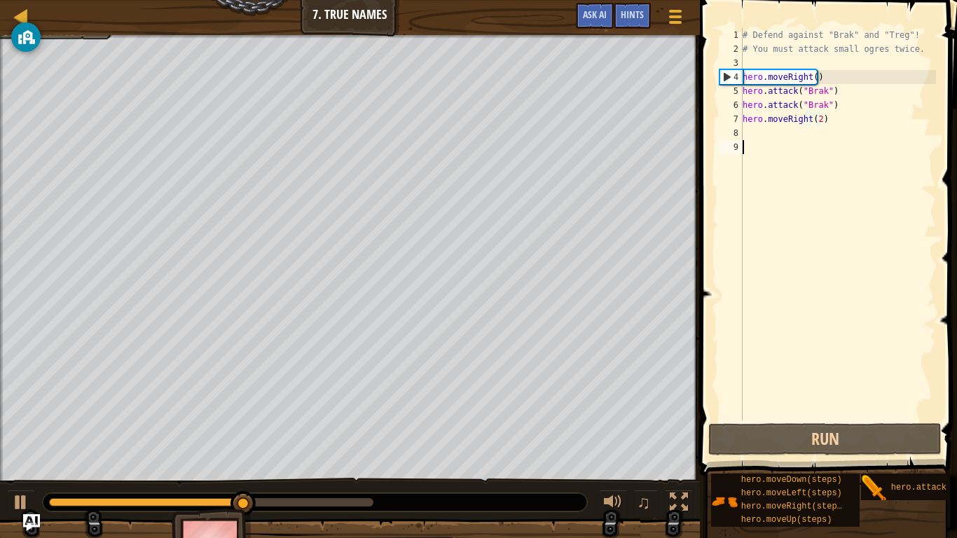
click at [763, 143] on div "# Defend against "Brak" and "Treg"! # You must attack small ogres twice. hero .…" at bounding box center [838, 238] width 196 height 421
click at [760, 130] on div "# Defend against "Brak" and "Treg"! # You must attack small ogres twice. hero .…" at bounding box center [838, 238] width 196 height 421
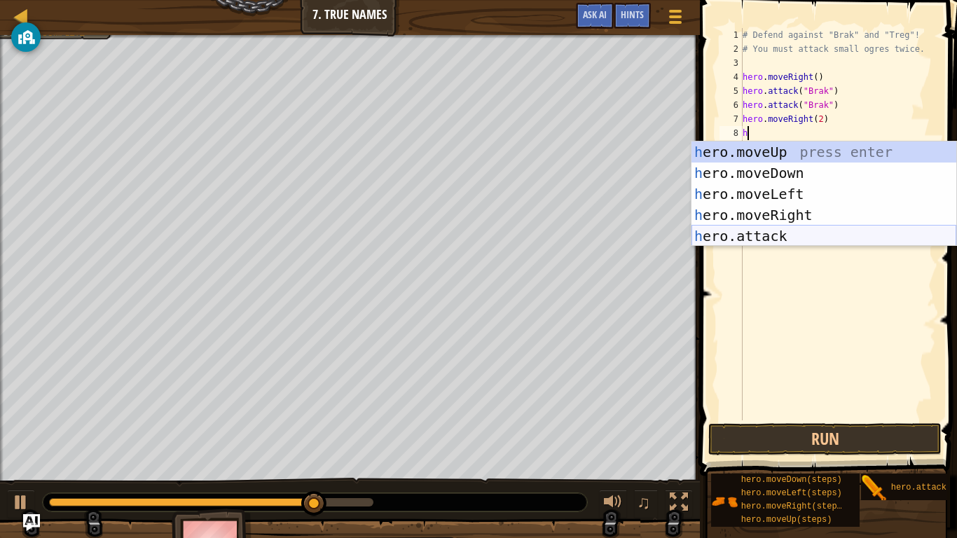
click at [800, 231] on div "h ero.moveUp press enter h ero.moveDown press enter h ero.moveLeft press enter …" at bounding box center [824, 215] width 265 height 147
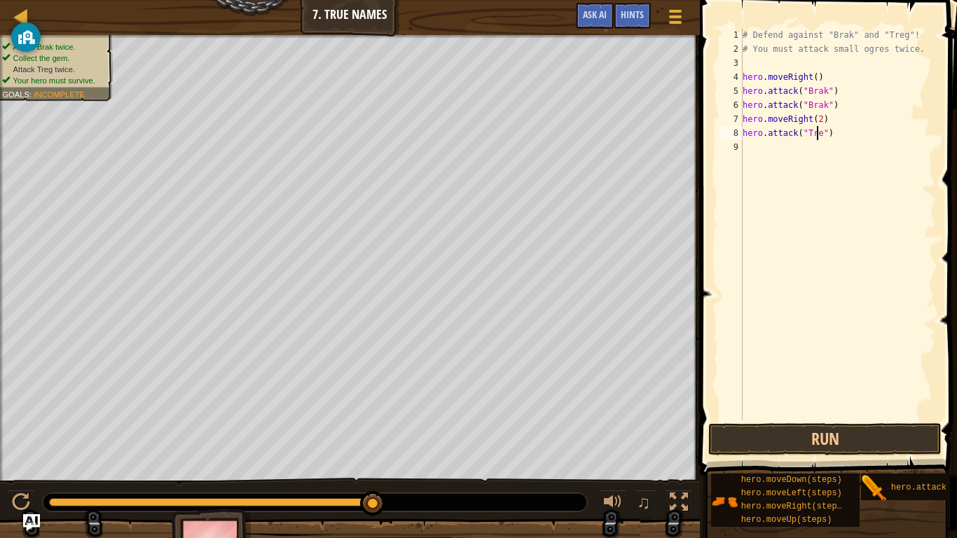
scroll to position [6, 6]
type textarea "hero.attack("Treg")"
click at [899, 428] on button "Run" at bounding box center [825, 439] width 233 height 32
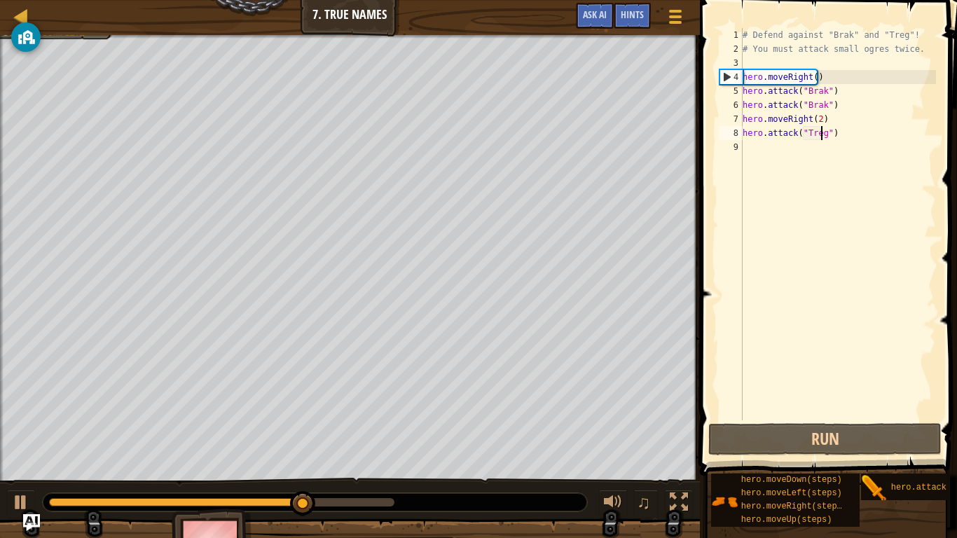
click at [759, 150] on div "# Defend against "Brak" and "Treg"! # You must attack small ogres twice. hero .…" at bounding box center [838, 238] width 196 height 421
type textarea "h"
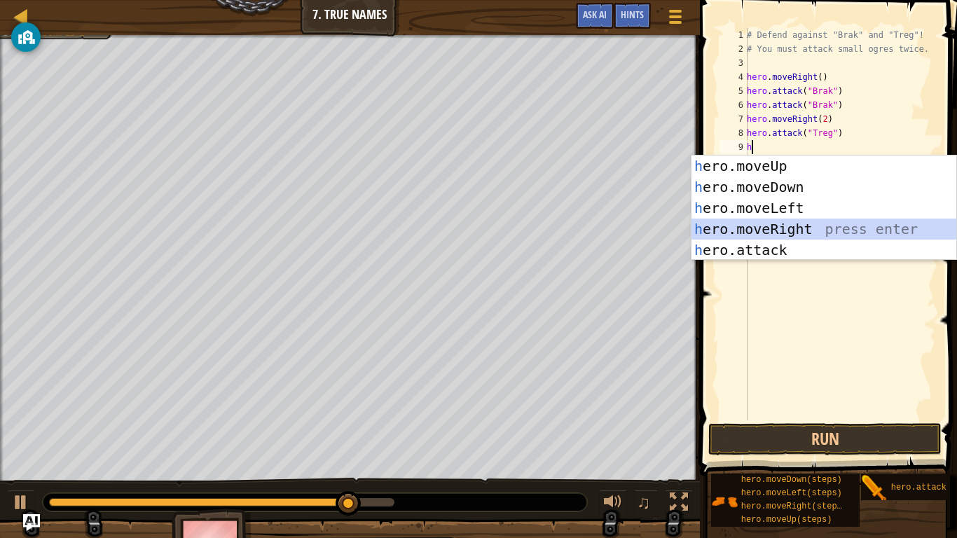
click at [805, 228] on div "h ero.moveUp press enter h ero.moveDown press enter h ero.moveLeft press enter …" at bounding box center [824, 229] width 265 height 147
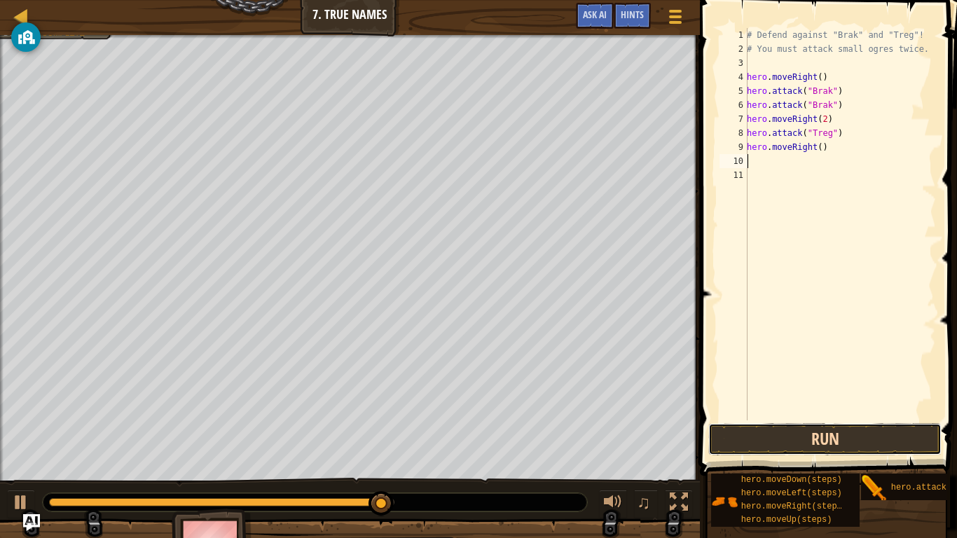
click at [851, 438] on button "Run" at bounding box center [825, 439] width 233 height 32
